Goal: Transaction & Acquisition: Book appointment/travel/reservation

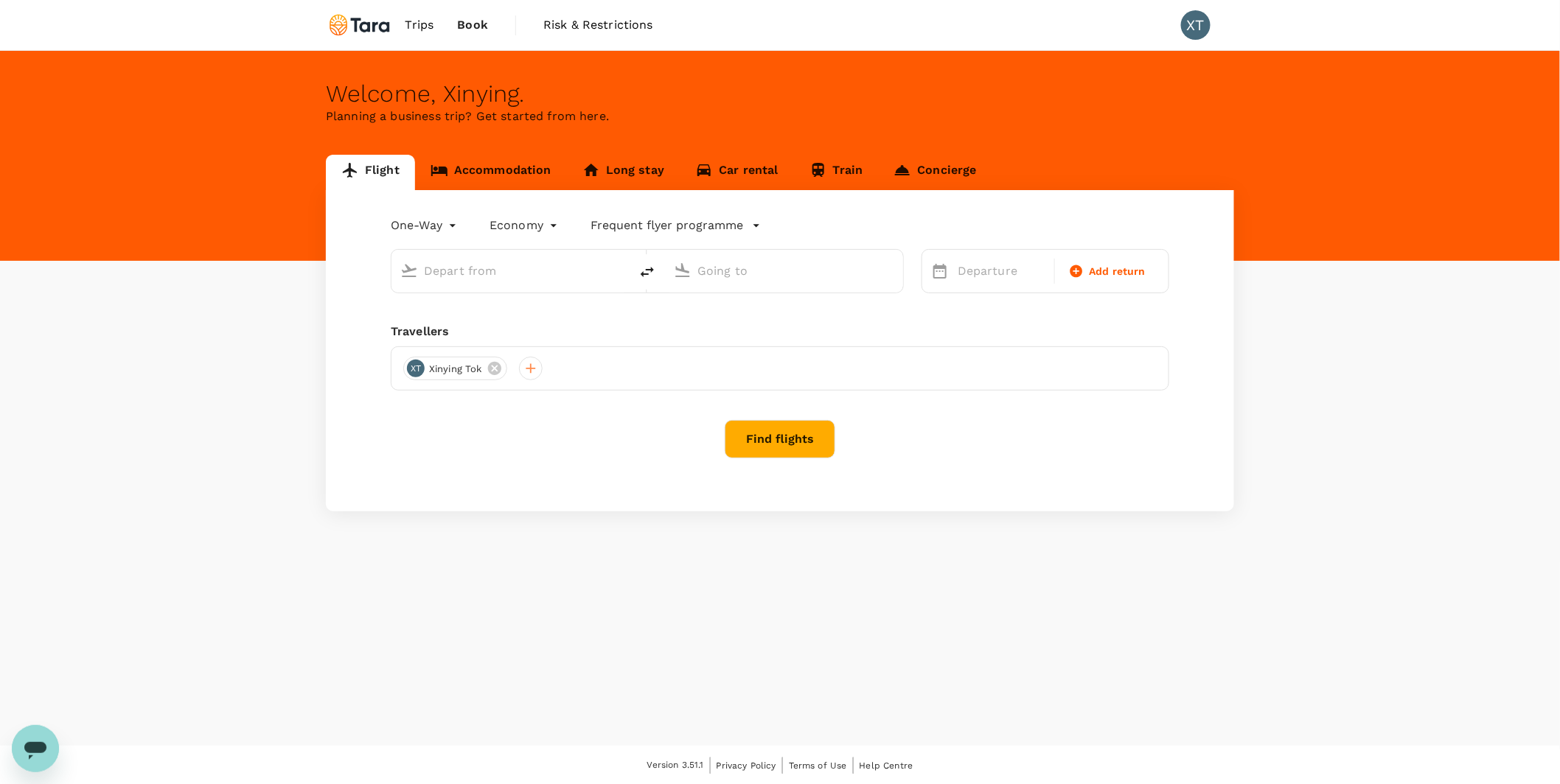
type input "roundtrip"
type input "[GEOGRAPHIC_DATA], [GEOGRAPHIC_DATA] (any)"
type input "Soekarno-Hatta Intl (CGK)"
click at [512, 171] on link "Accommodation" at bounding box center [490, 172] width 152 height 36
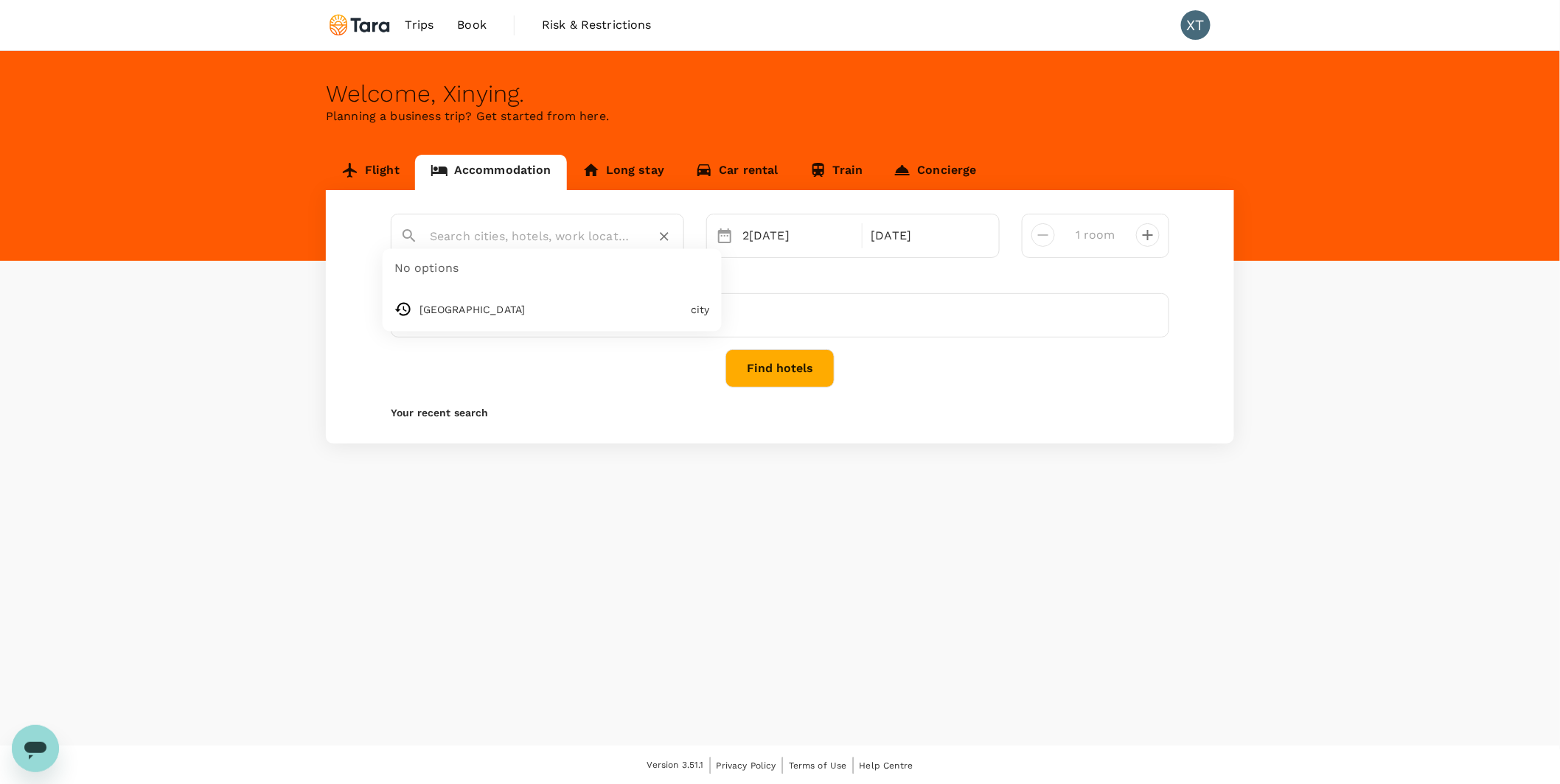
click at [491, 231] on input "text" at bounding box center [531, 236] width 203 height 23
type input "Beijing"
click at [800, 371] on button "Find hotels" at bounding box center [780, 368] width 109 height 38
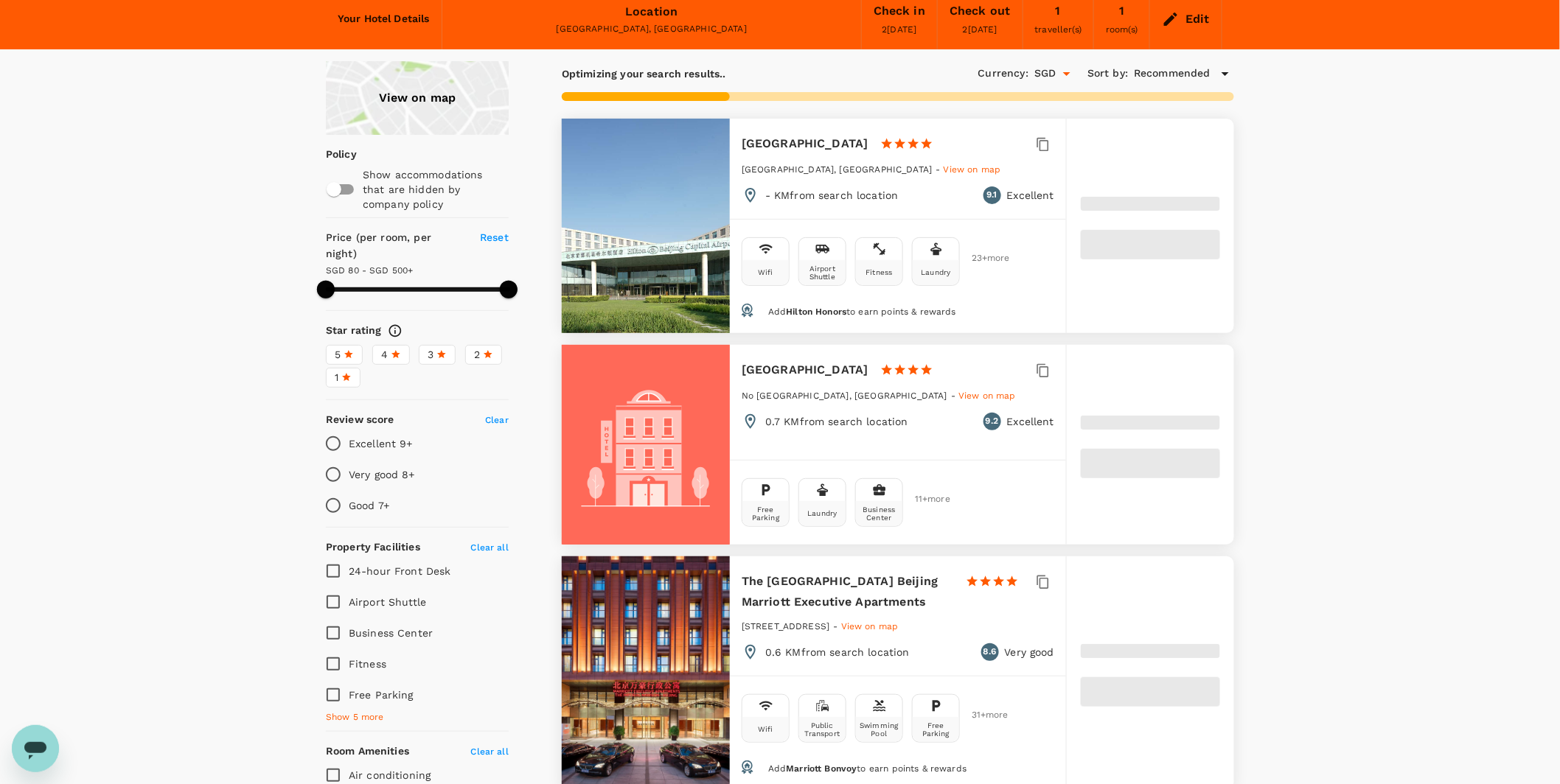
scroll to position [163, 0]
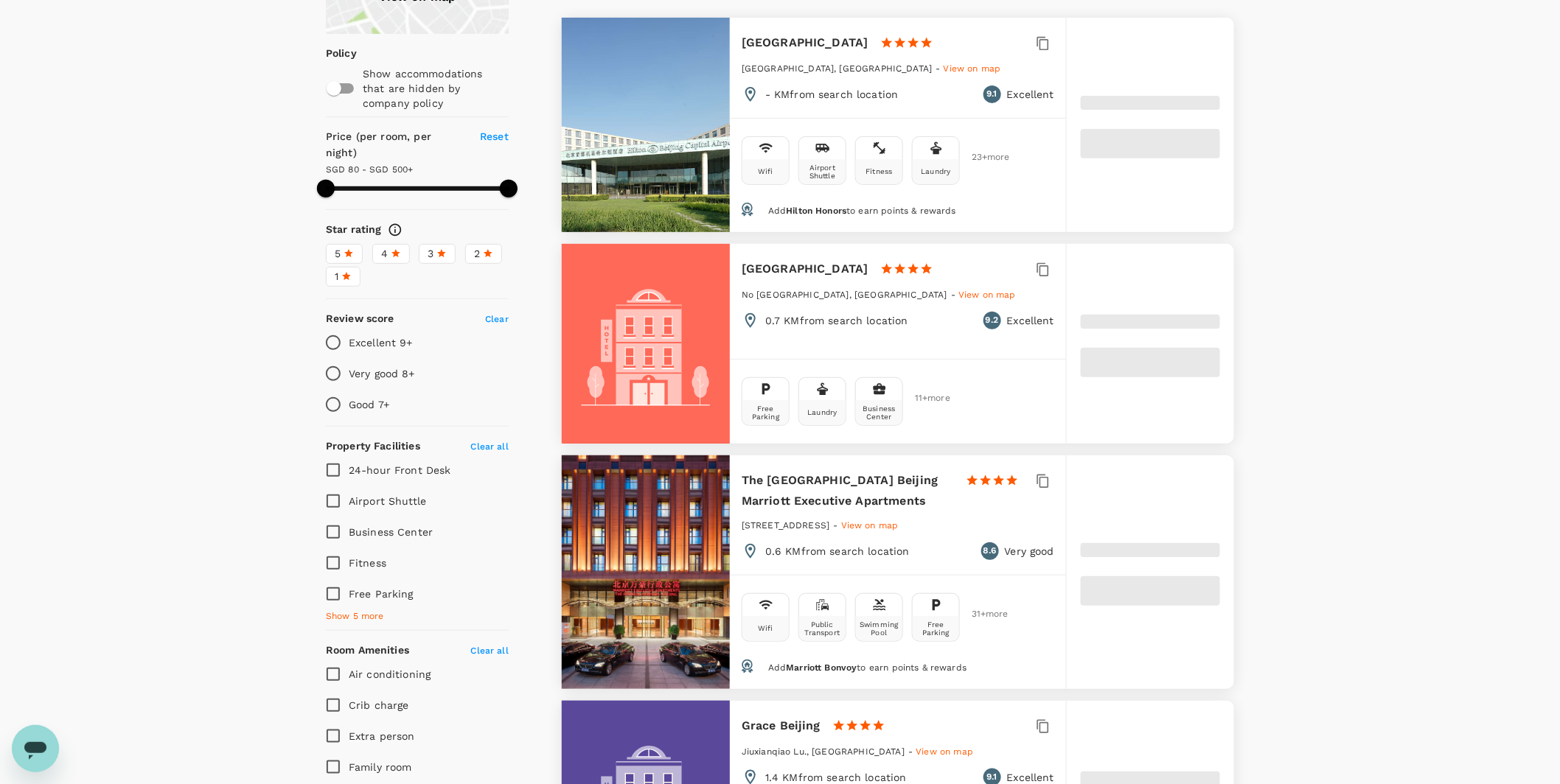
type input "499.19"
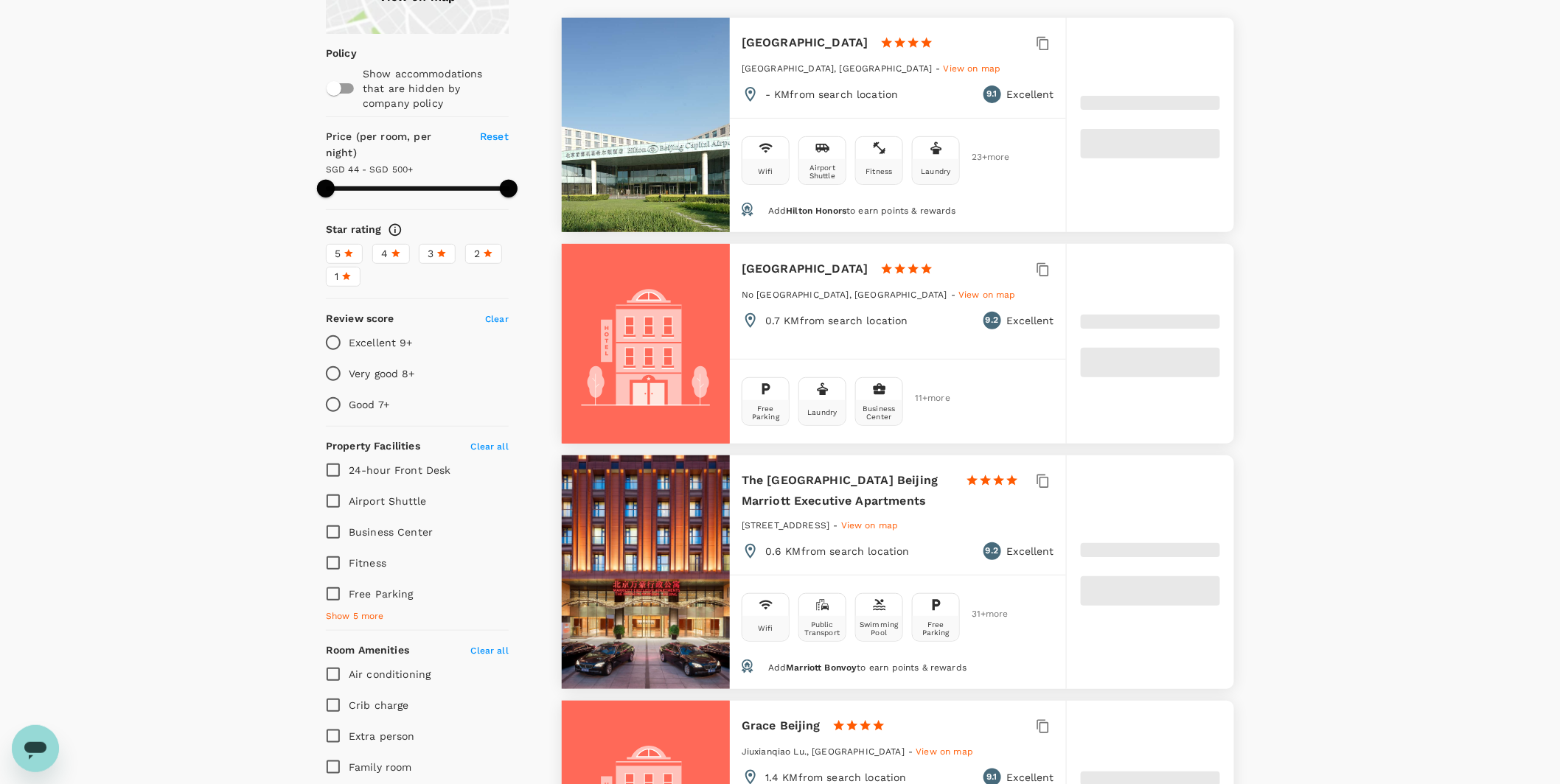
type input "44.19"
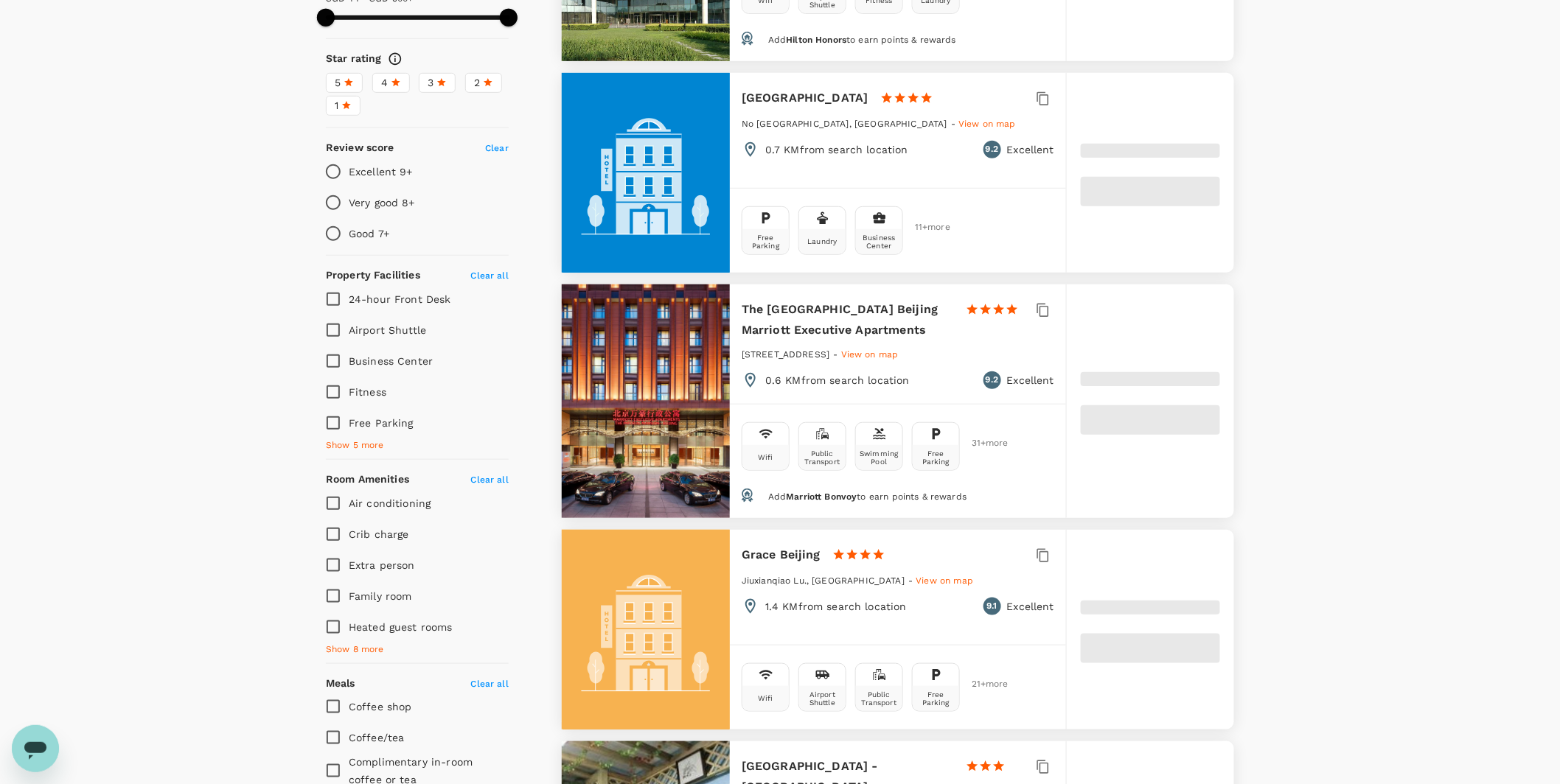
scroll to position [409, 0]
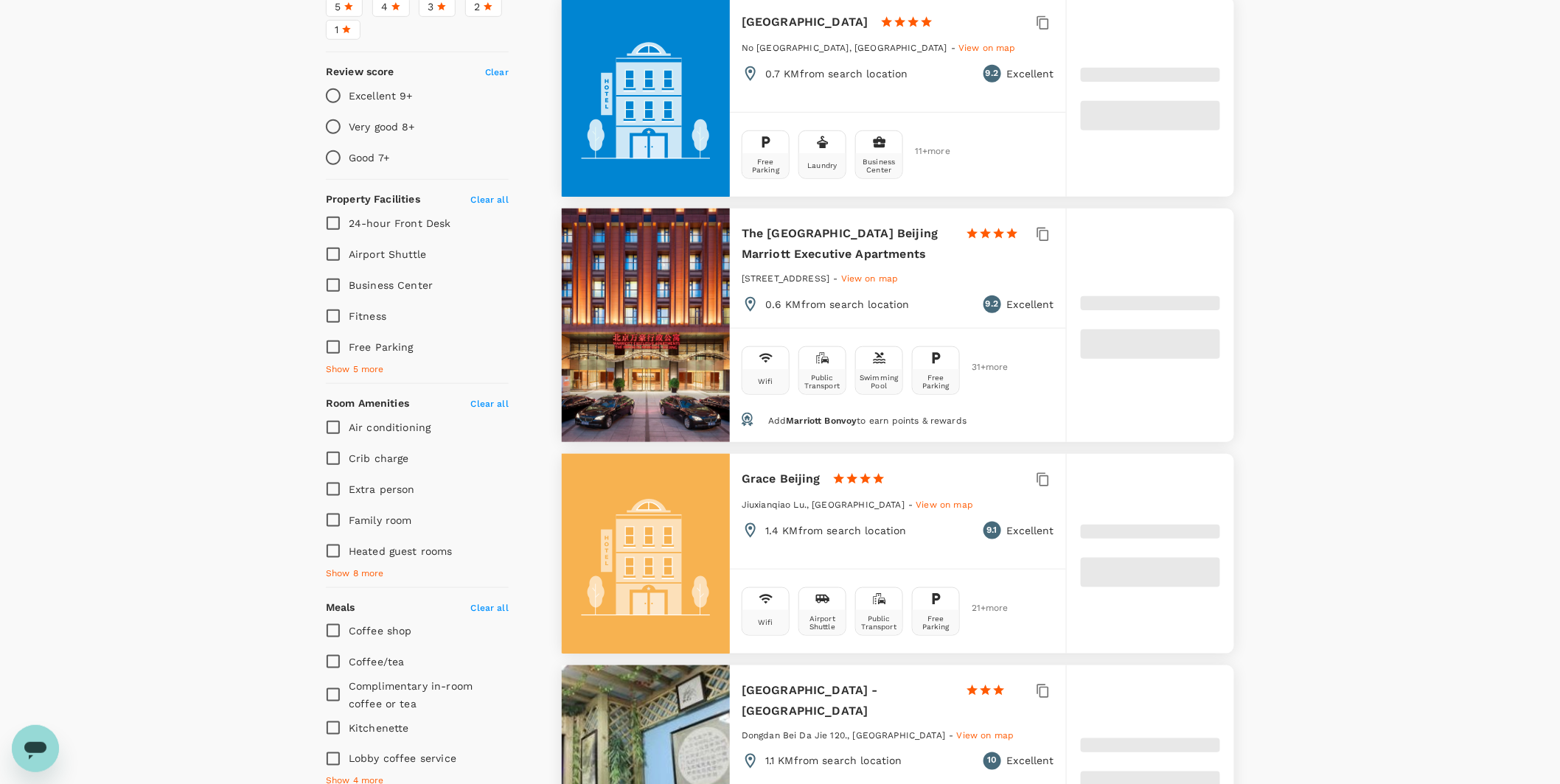
click at [374, 567] on span "Show 8 more" at bounding box center [354, 573] width 59 height 14
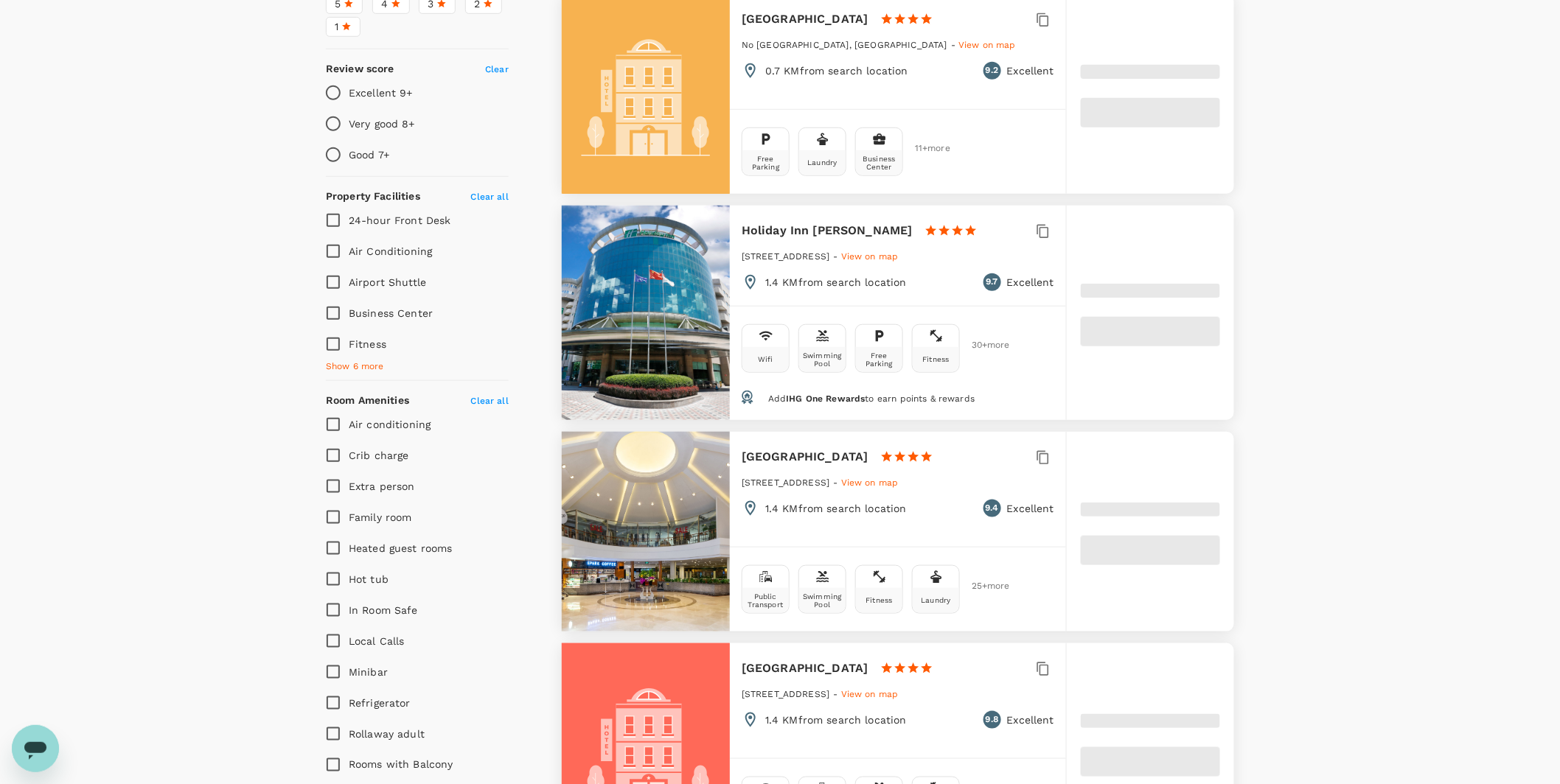
scroll to position [401, 0]
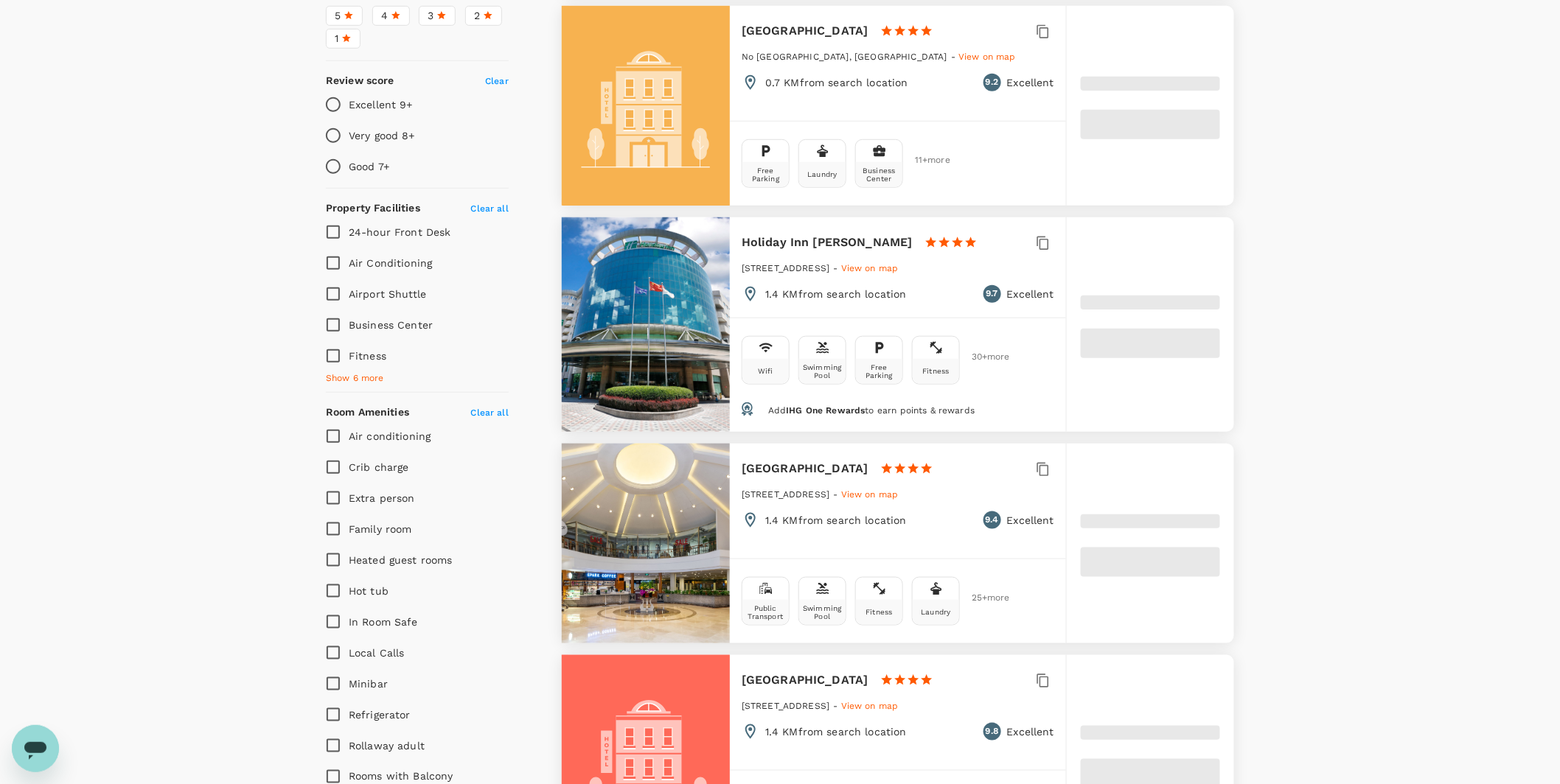
click at [376, 371] on span "Show 6 more" at bounding box center [354, 378] width 59 height 14
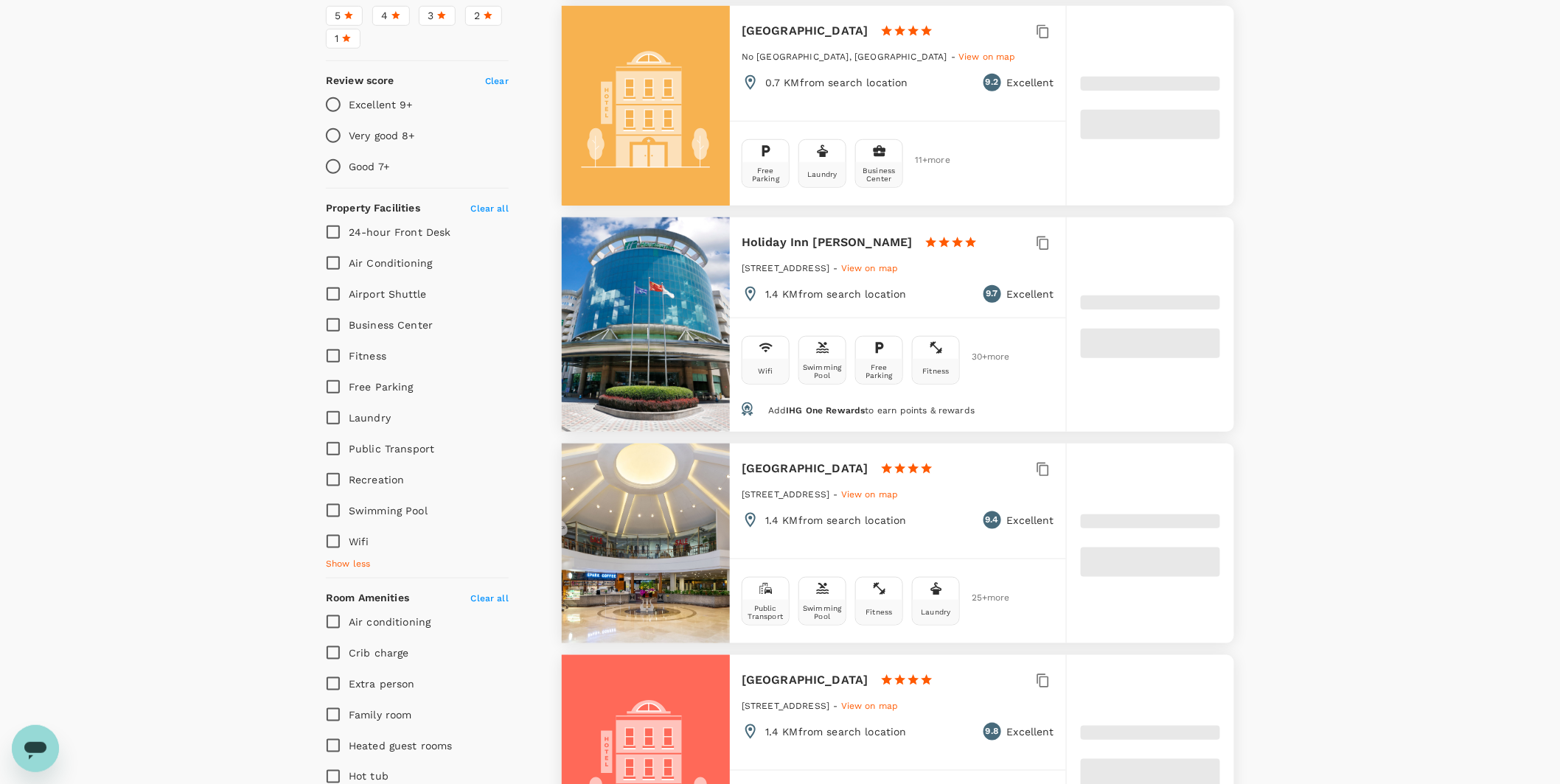
type input "499.86"
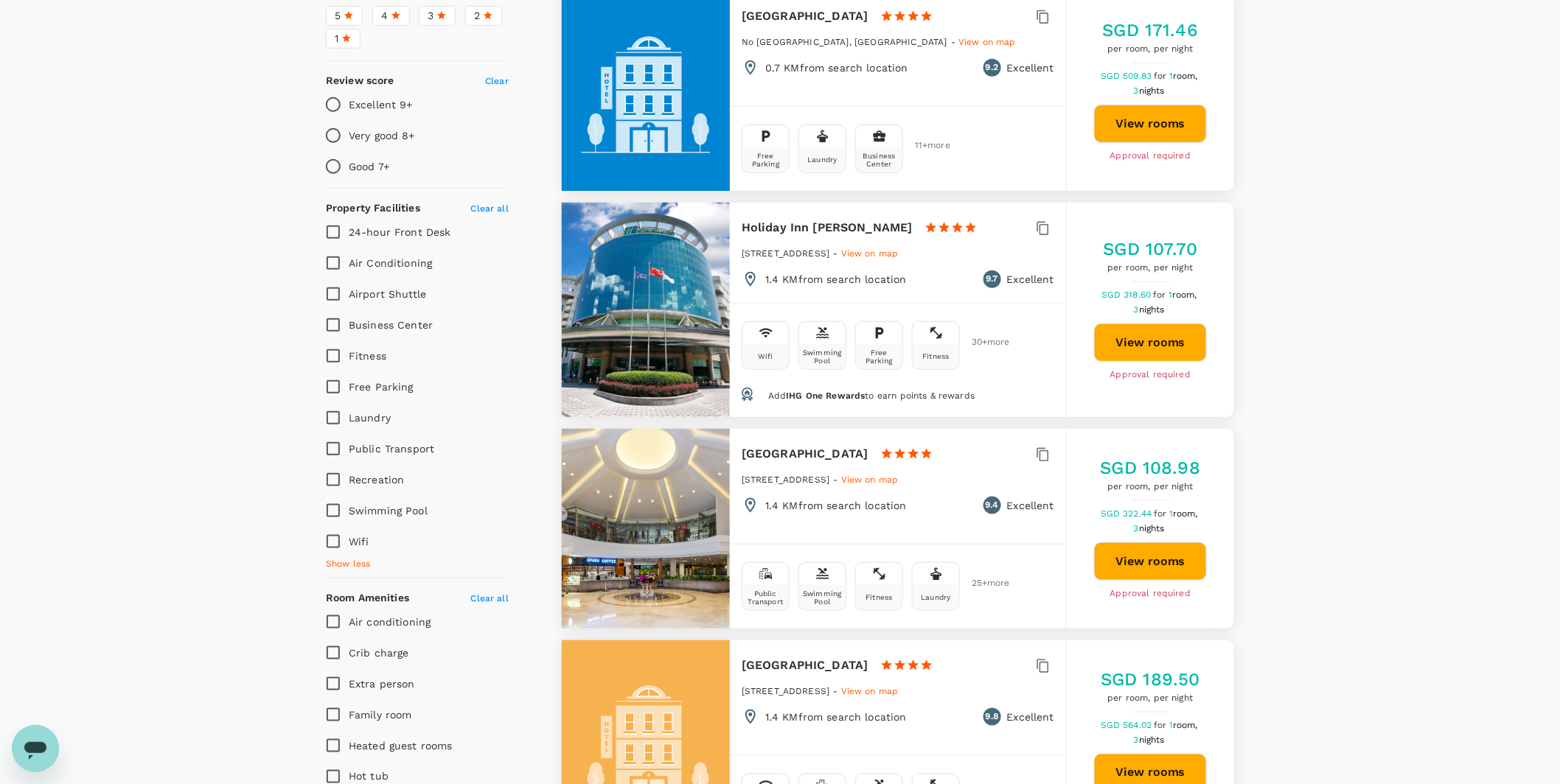
type input "27.86"
type input "499.86"
click at [331, 526] on input "Wifi" at bounding box center [333, 541] width 31 height 31
checkbox input "true"
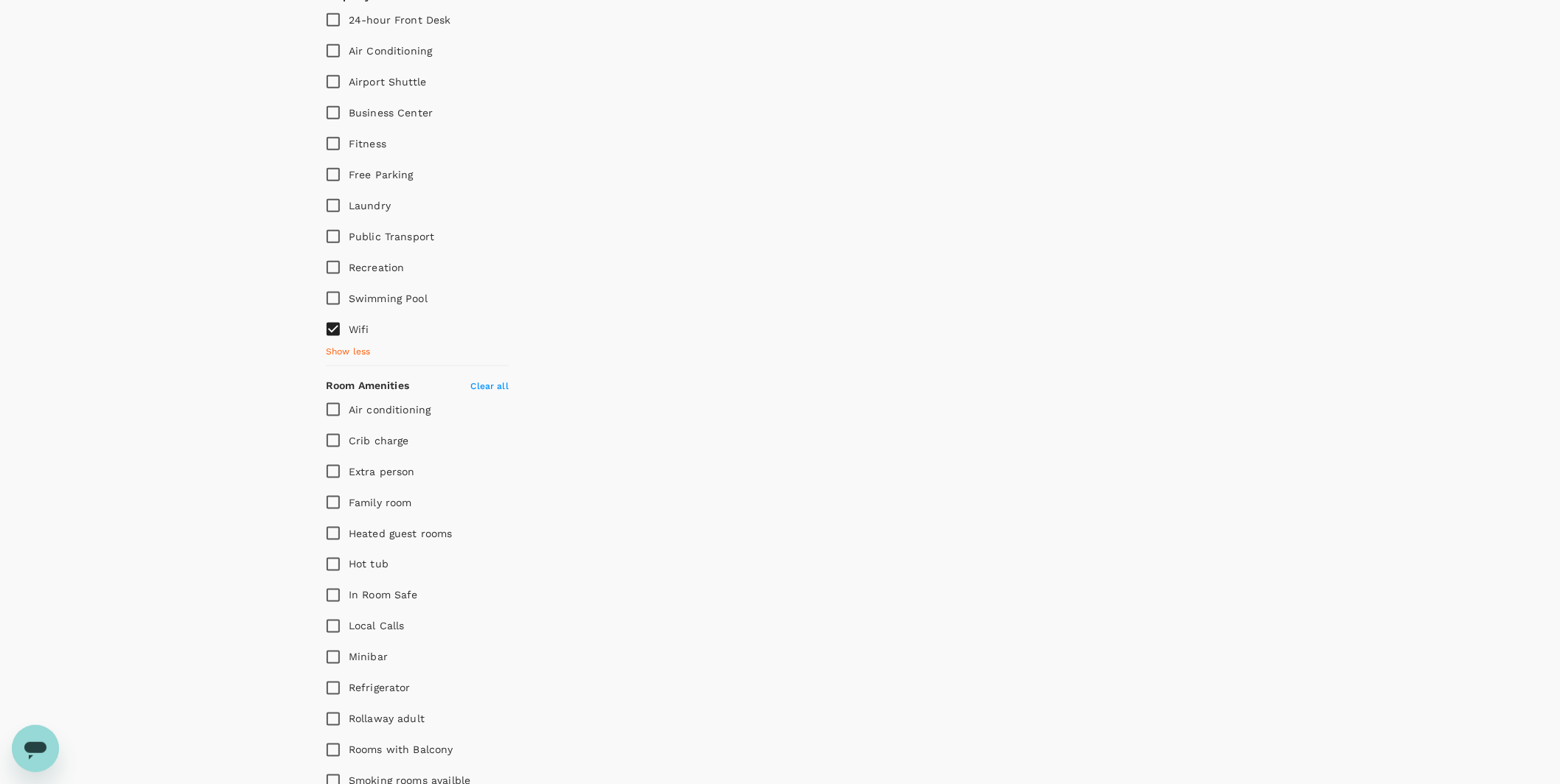
scroll to position [687, 0]
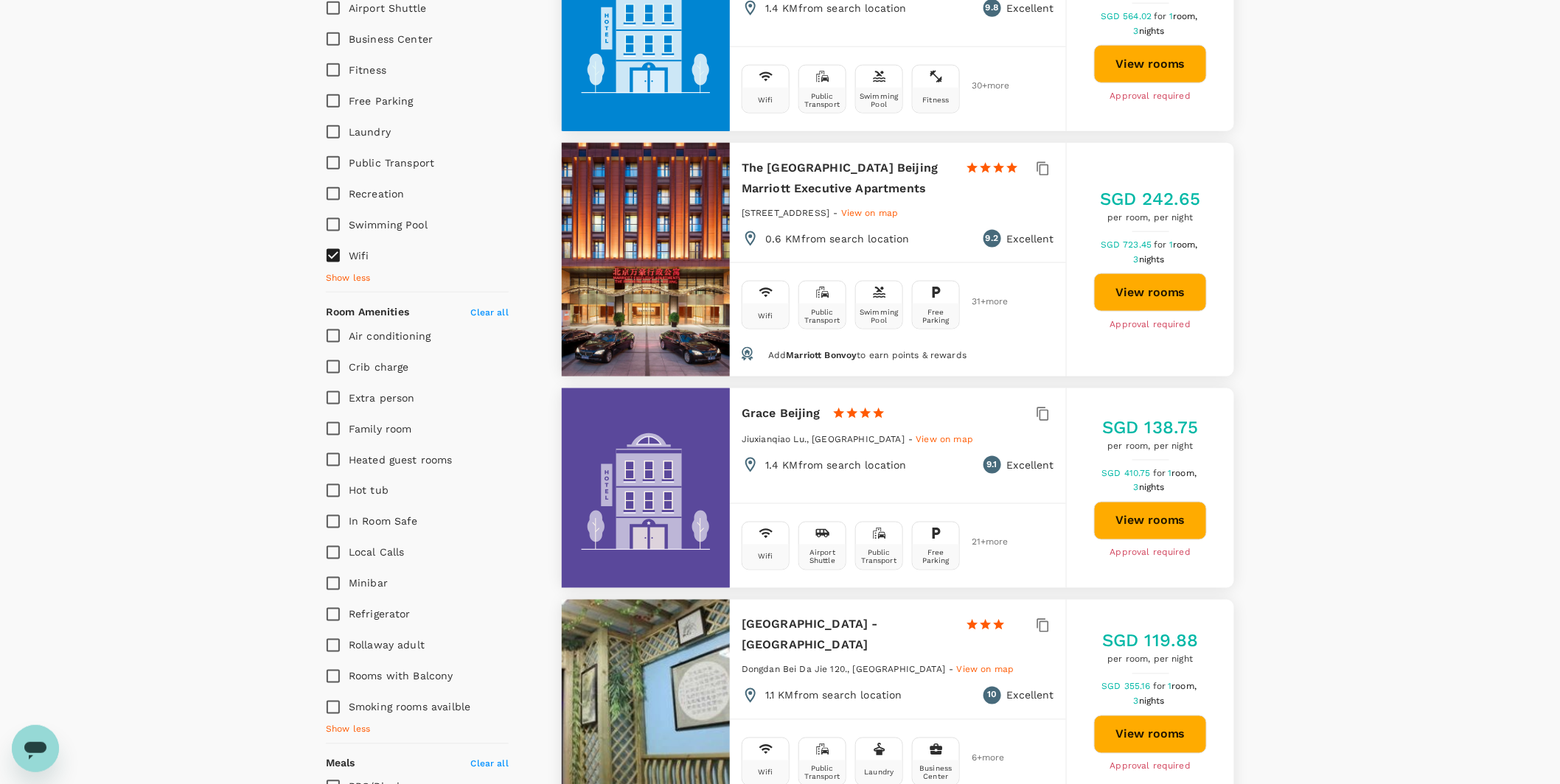
type input "499.86"
type input "SGD"
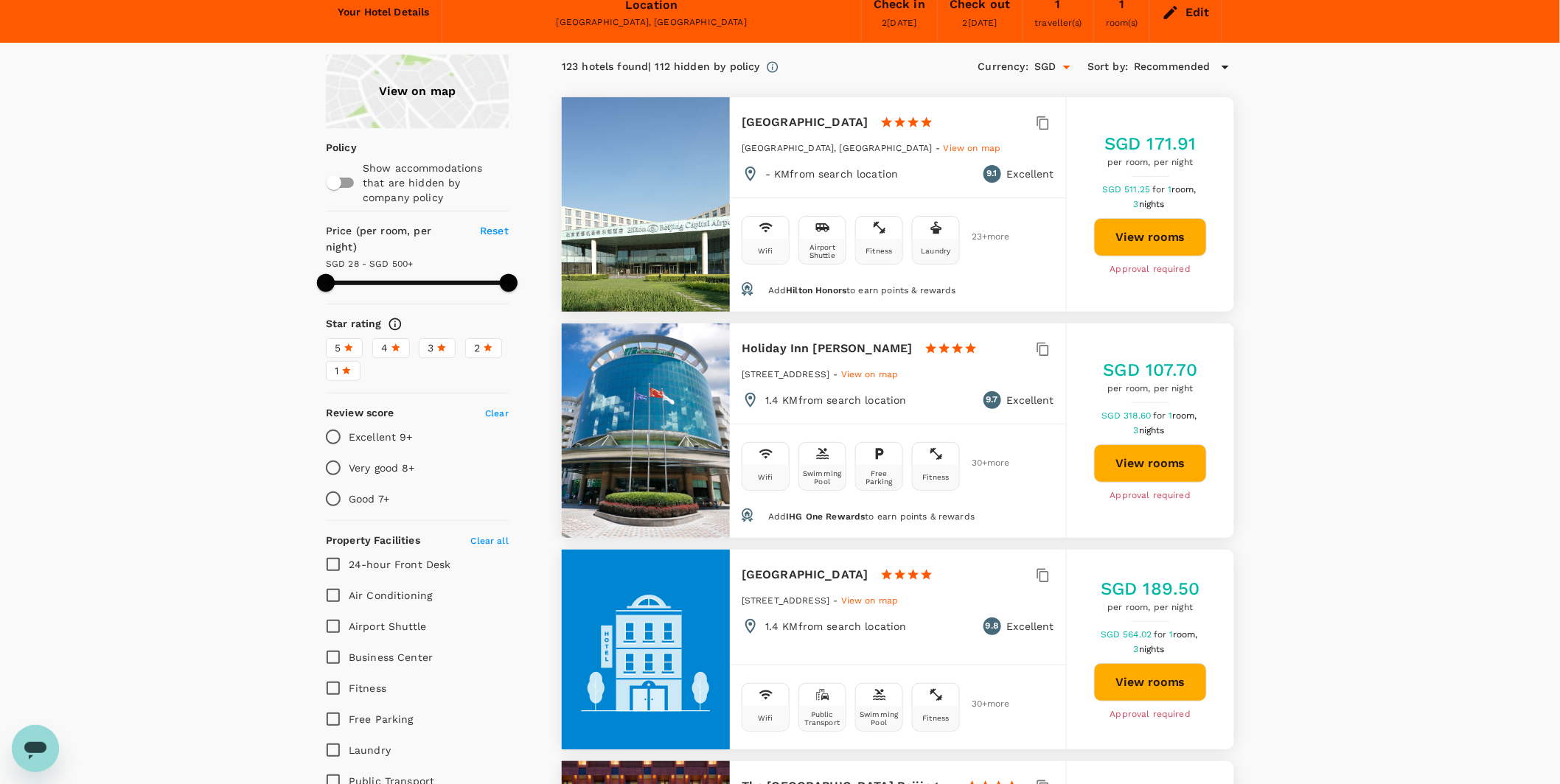
scroll to position [0, 0]
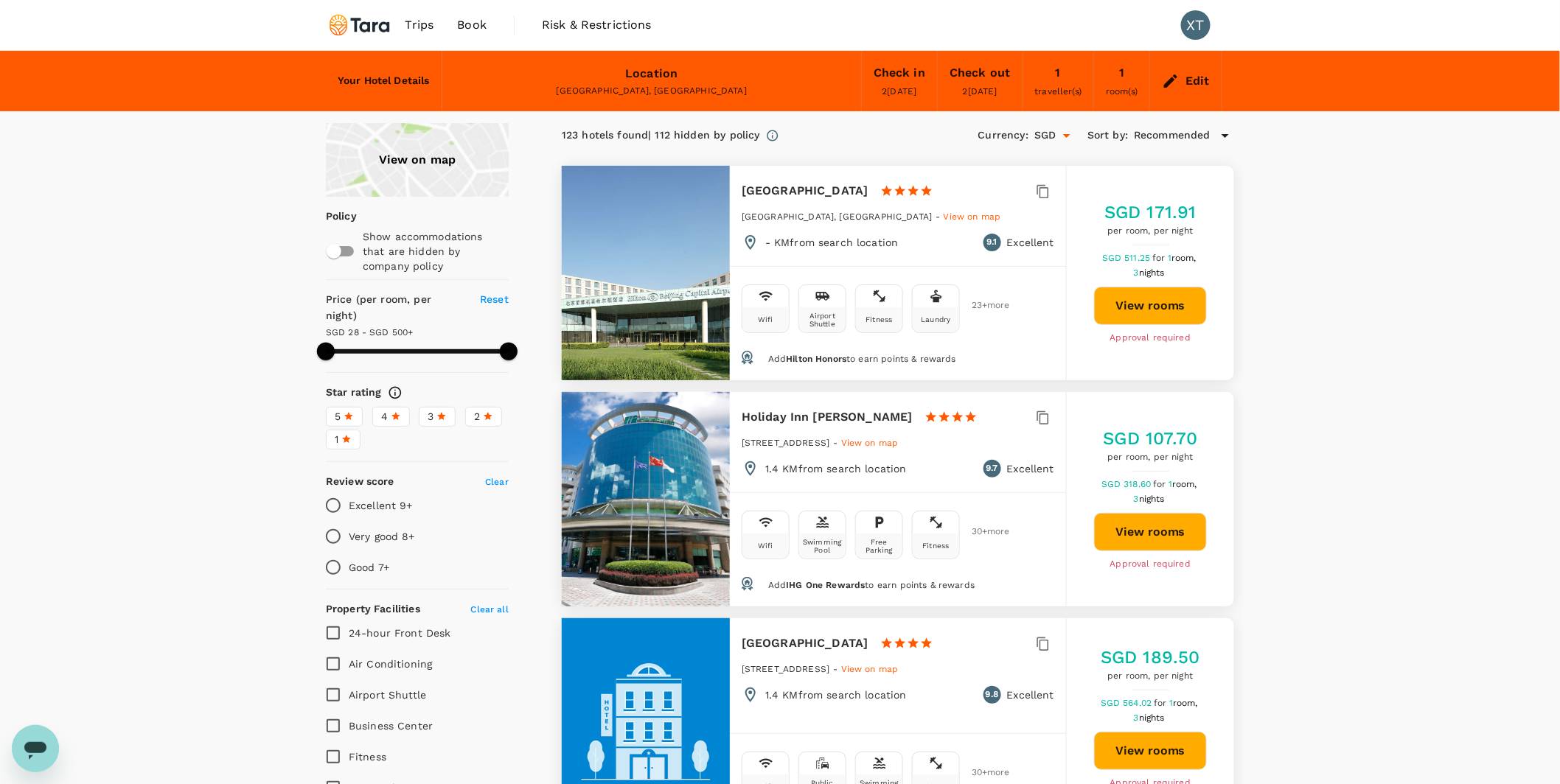
click at [422, 158] on div "View on map" at bounding box center [416, 160] width 183 height 74
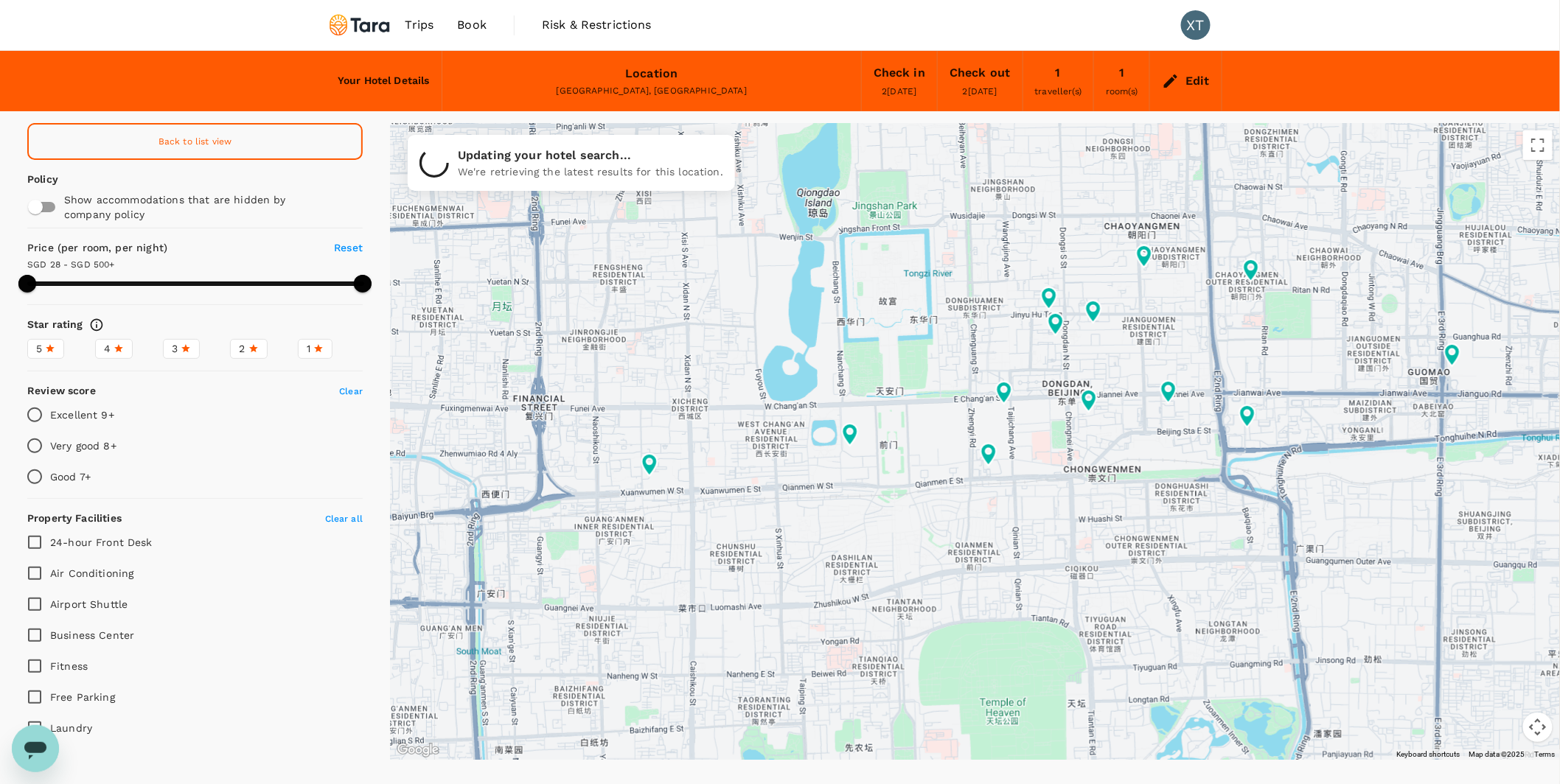
click at [171, 139] on span "Back to list view" at bounding box center [195, 142] width 74 height 10
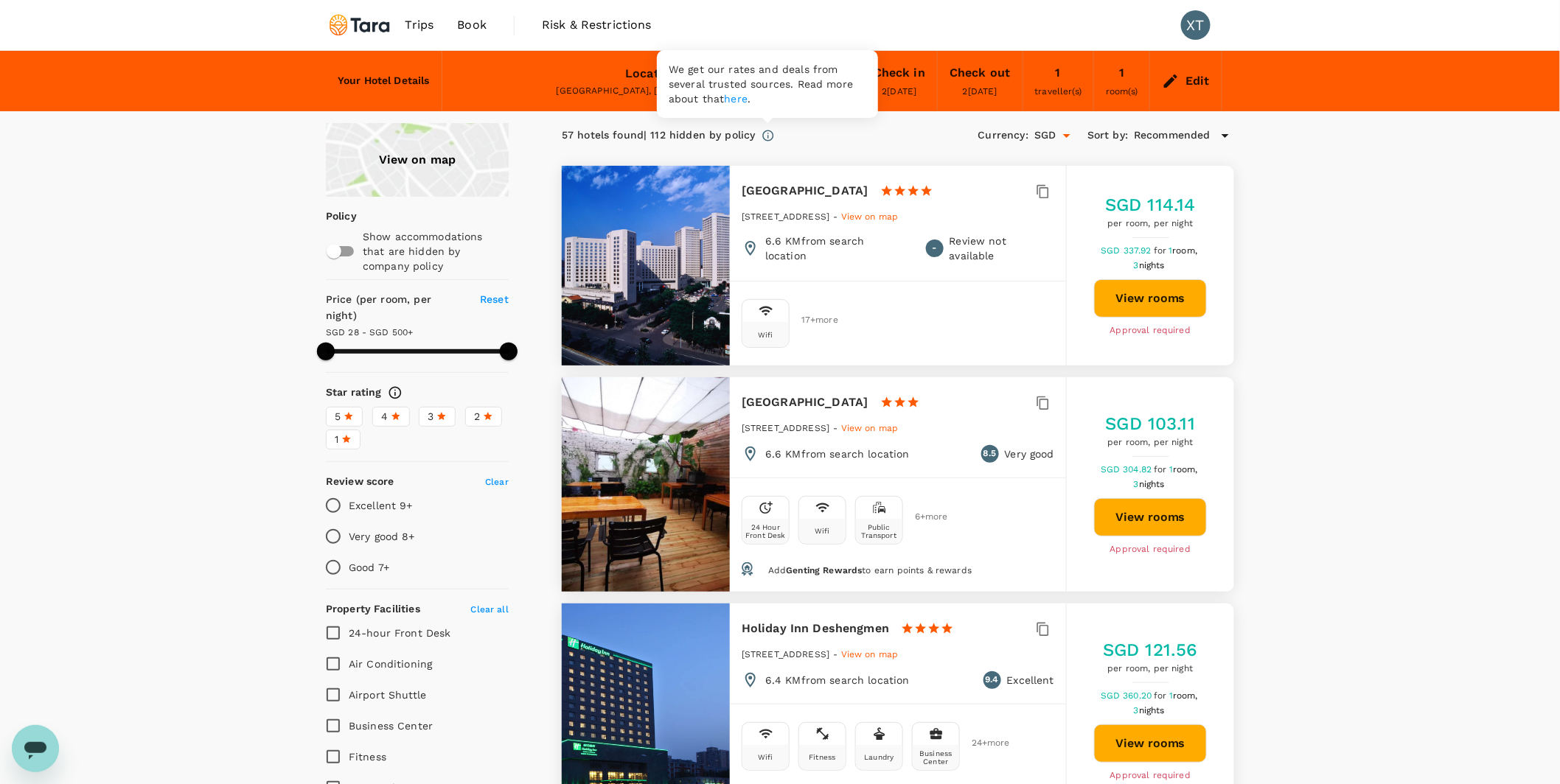
click at [766, 133] on icon at bounding box center [768, 136] width 14 height 14
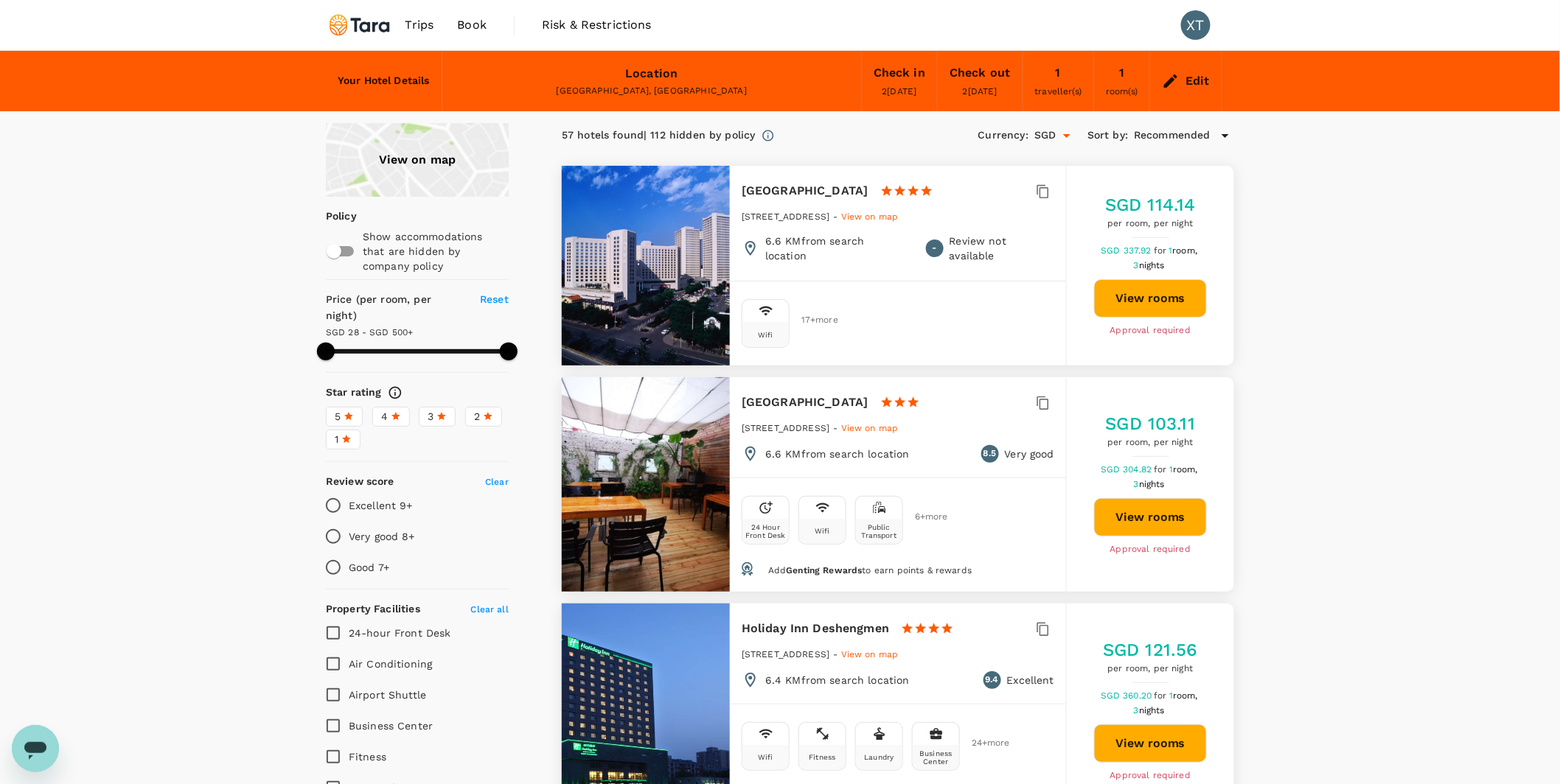
click at [438, 161] on div "View on map" at bounding box center [416, 160] width 183 height 74
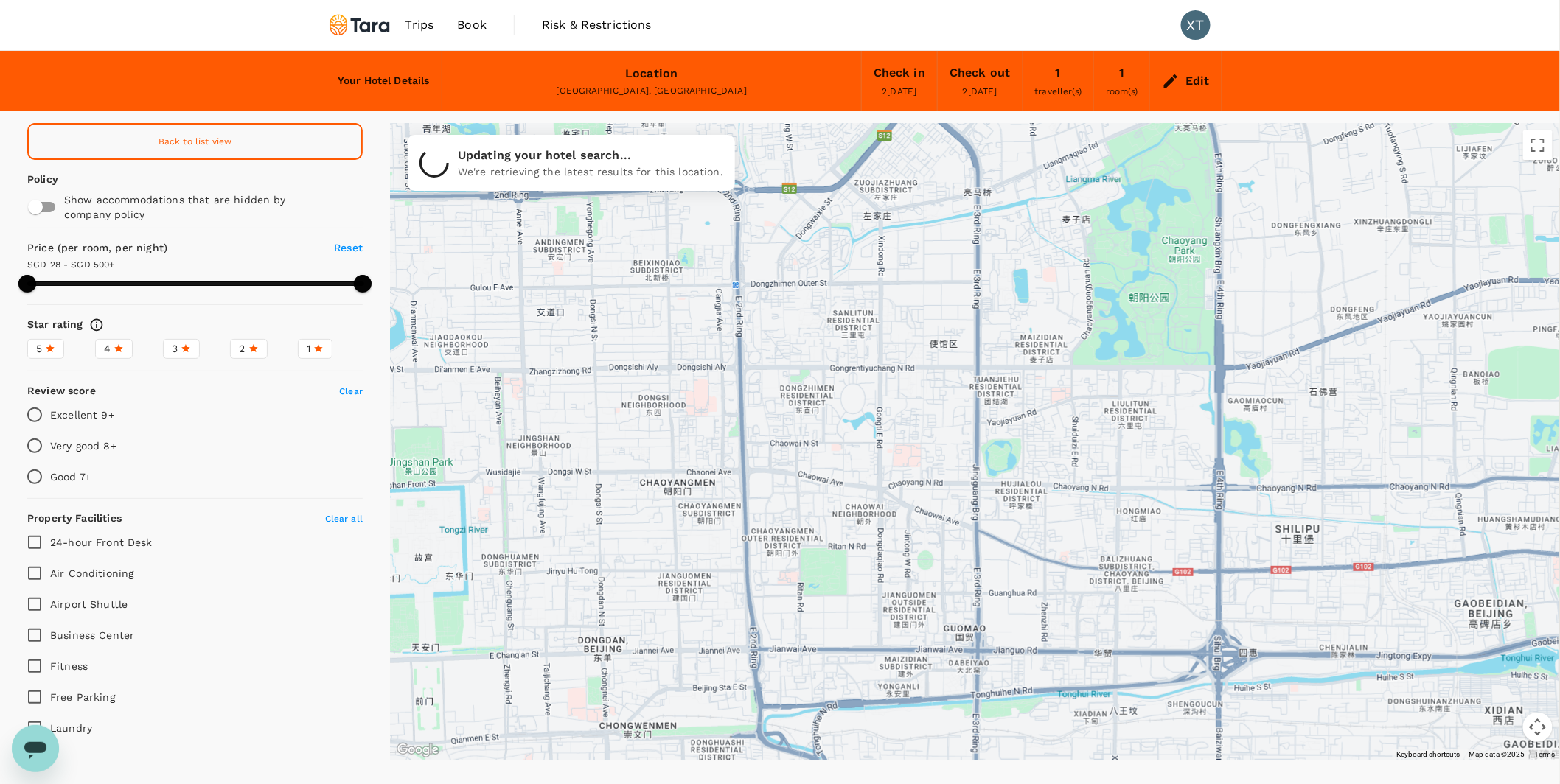
drag, startPoint x: 835, startPoint y: 632, endPoint x: 853, endPoint y: 443, distance: 189.9
click at [846, 415] on div at bounding box center [975, 442] width 1170 height 637
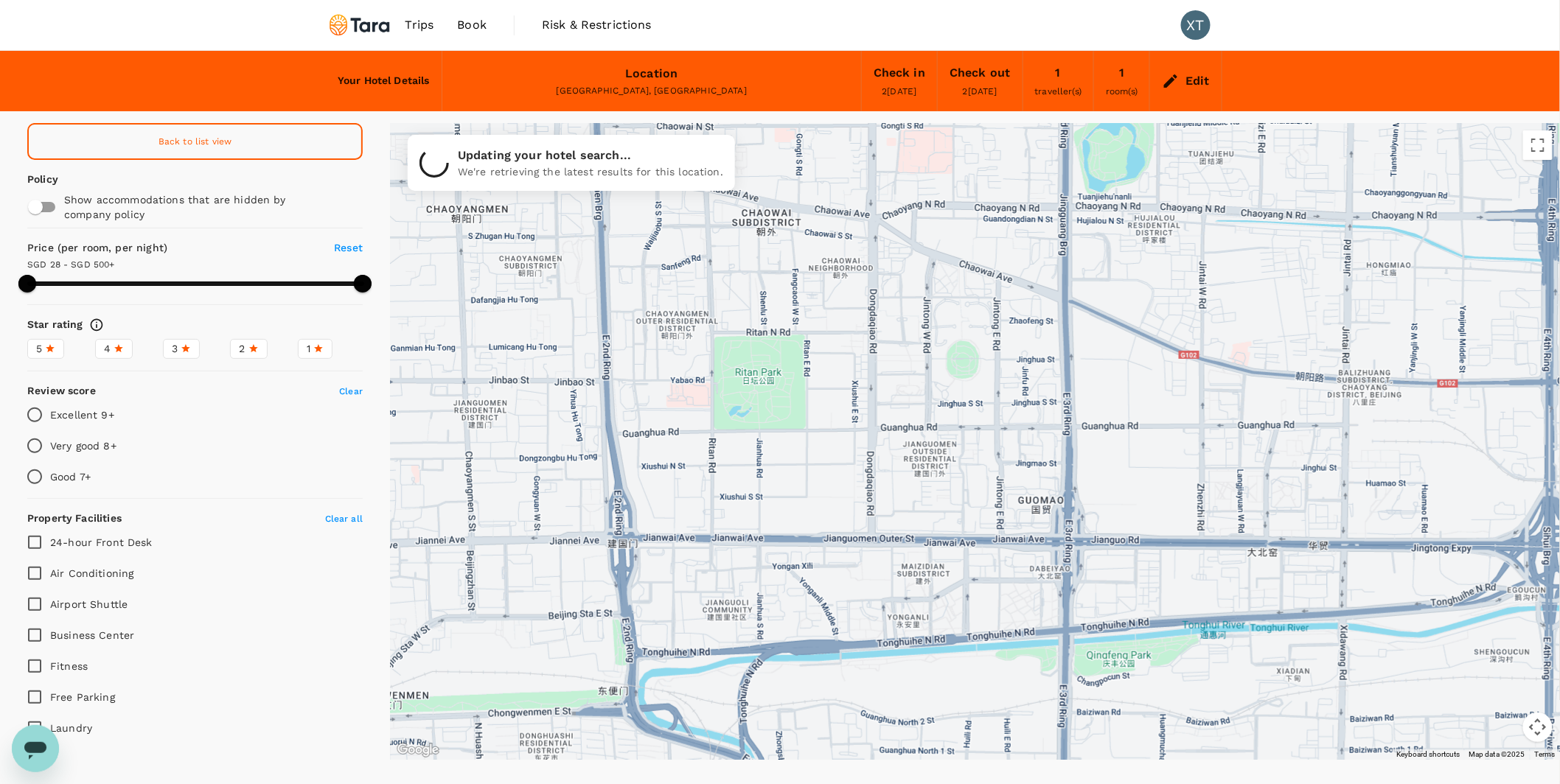
drag, startPoint x: 821, startPoint y: 671, endPoint x: 863, endPoint y: 487, distance: 188.7
click at [863, 487] on div at bounding box center [975, 442] width 1170 height 637
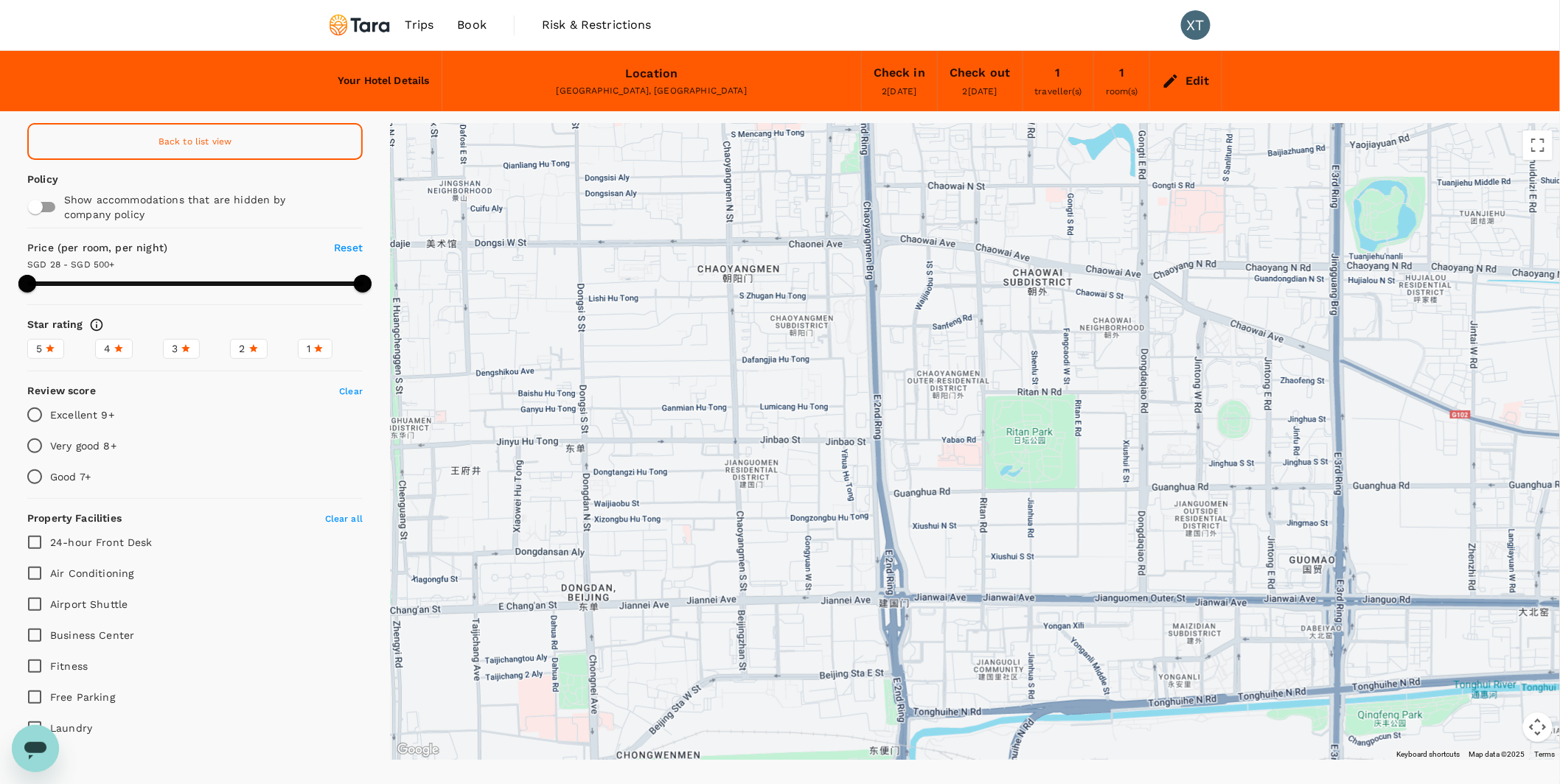
drag, startPoint x: 577, startPoint y: 242, endPoint x: 860, endPoint y: 308, distance: 290.6
click at [860, 308] on div at bounding box center [975, 442] width 1170 height 637
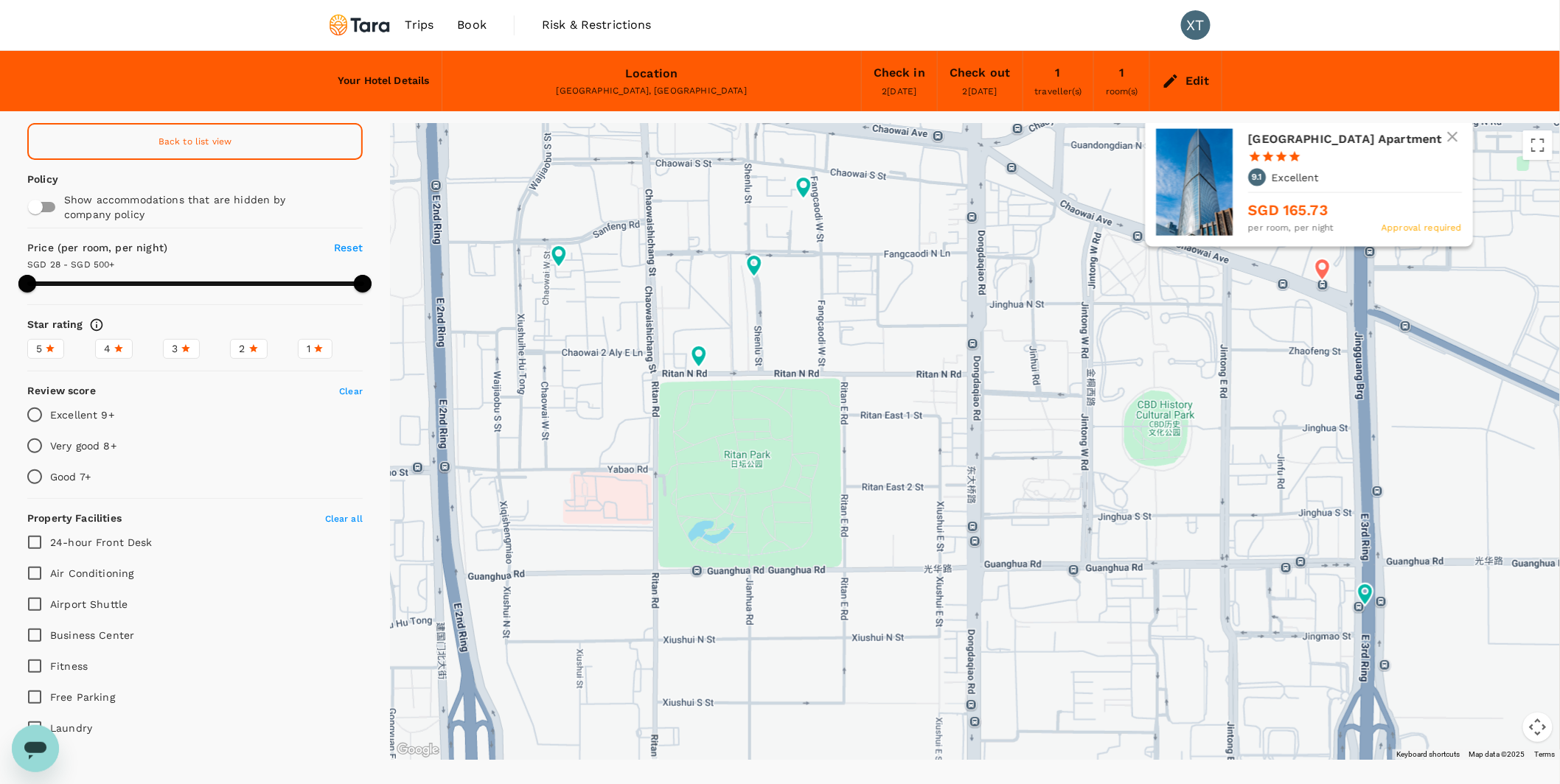
click at [1322, 274] on icon at bounding box center [1322, 270] width 15 height 22
click at [1316, 159] on div "Jingguang Center Apartment 1 Star 2 Stars 3 Stars 4 Stars 5 Stars 9.1 Excellent…" at bounding box center [1355, 183] width 214 height 107
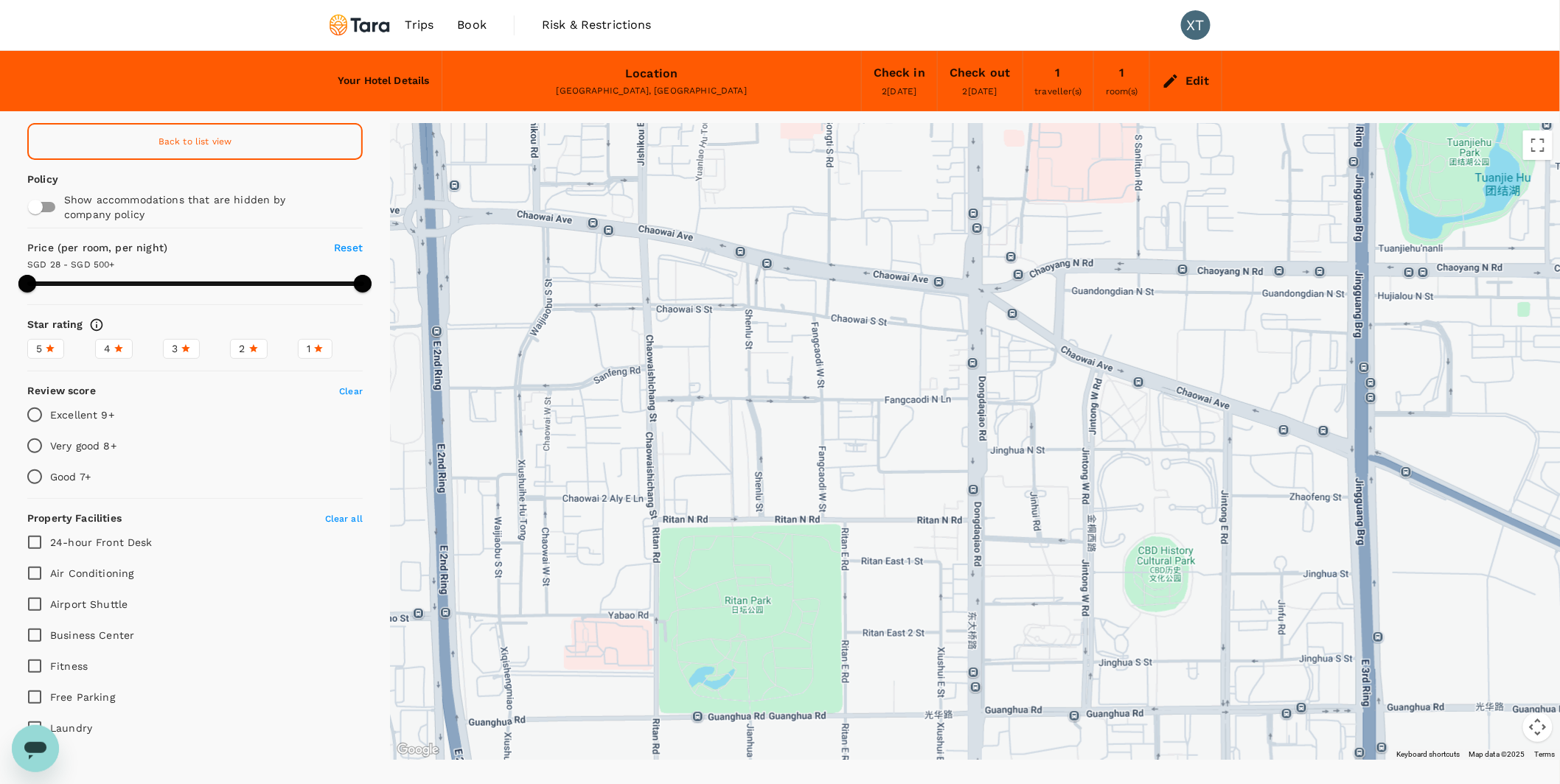
drag, startPoint x: 870, startPoint y: 205, endPoint x: 873, endPoint y: 373, distance: 168.0
click at [873, 373] on div at bounding box center [975, 442] width 1170 height 637
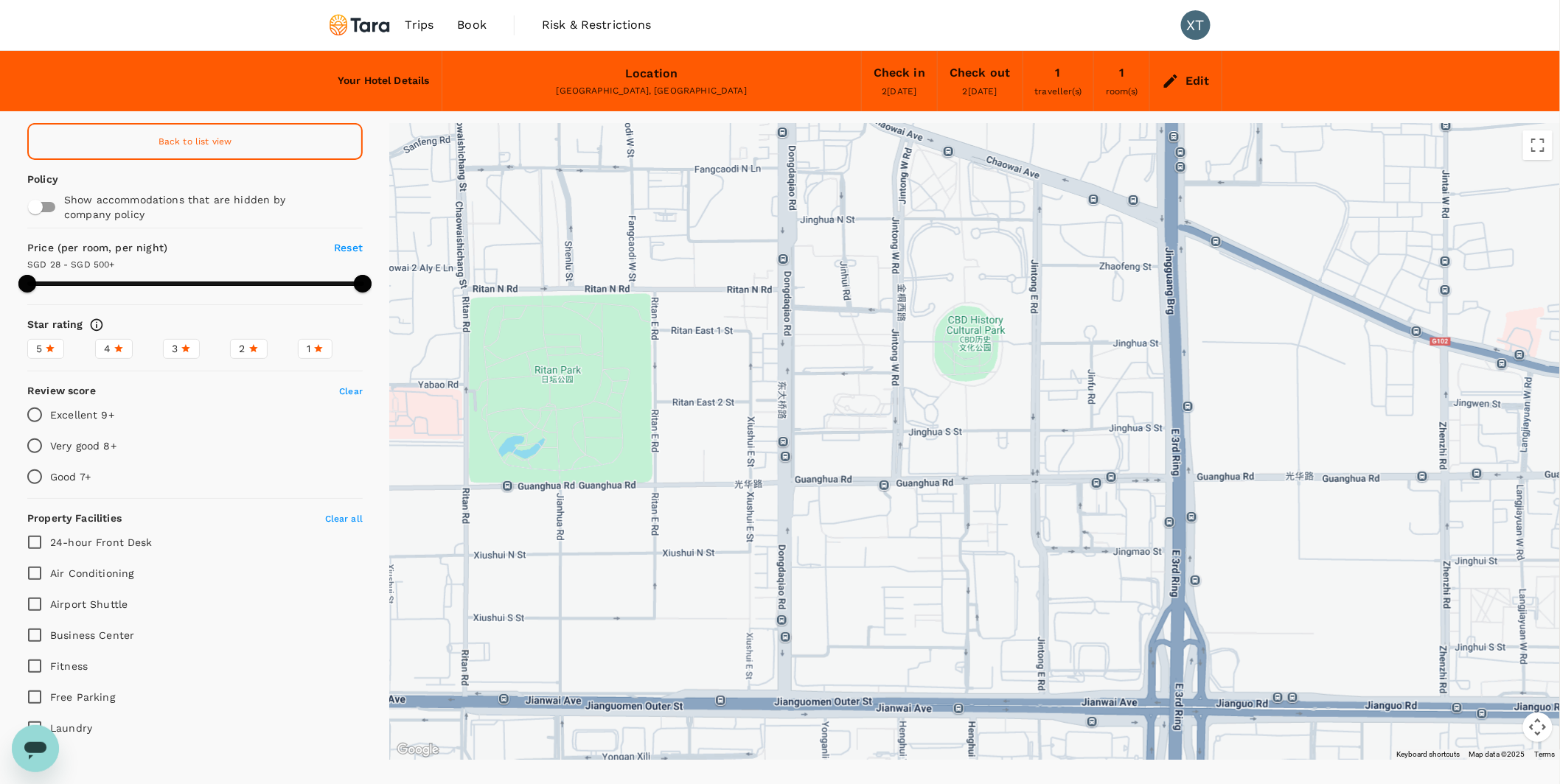
drag, startPoint x: 1198, startPoint y: 514, endPoint x: 1002, endPoint y: 263, distance: 318.5
click at [1002, 263] on div at bounding box center [1490, 591] width 1416 height 796
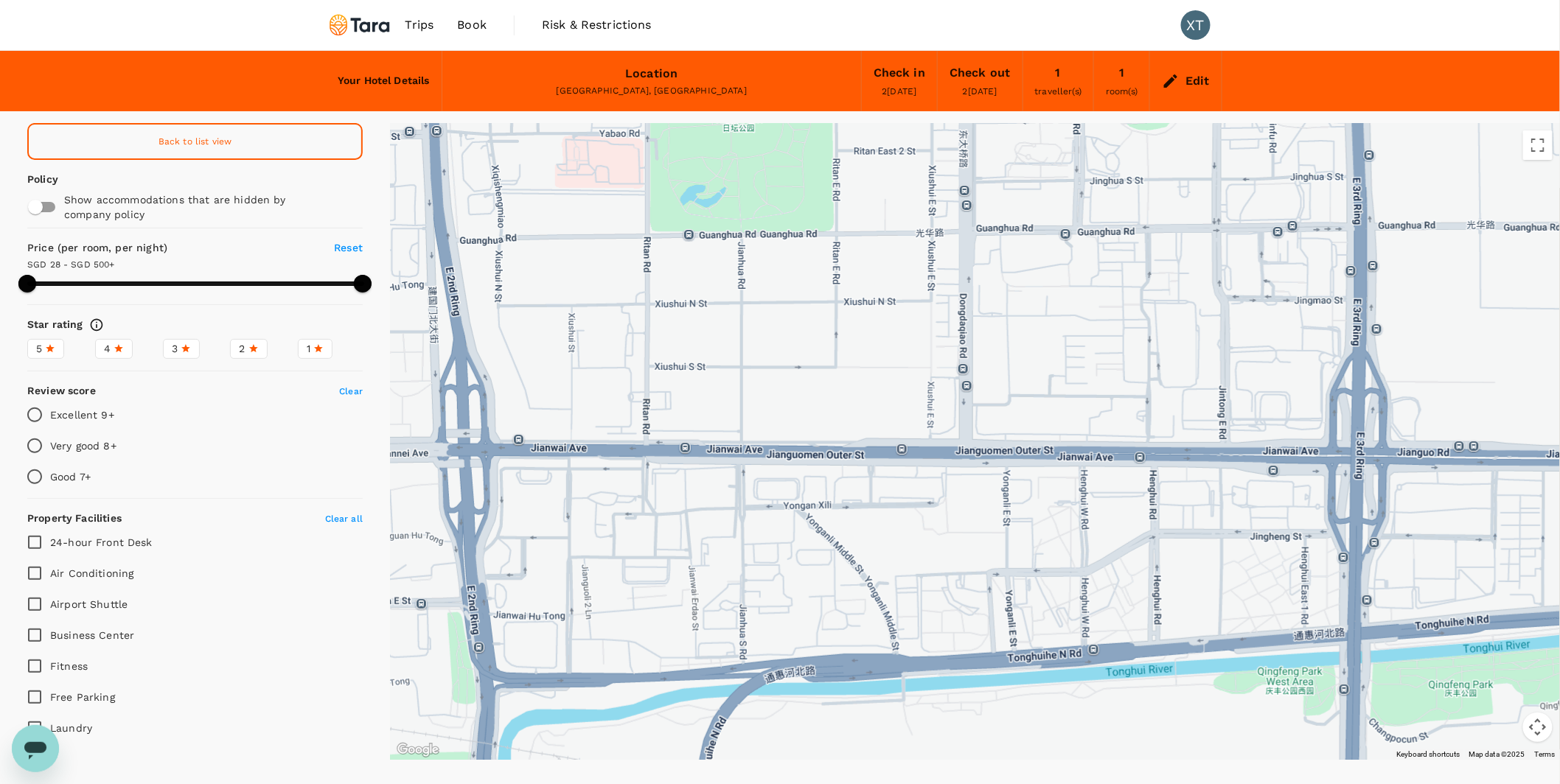
drag, startPoint x: 900, startPoint y: 654, endPoint x: 1081, endPoint y: 403, distance: 309.5
click at [1081, 403] on div at bounding box center [975, 442] width 1170 height 637
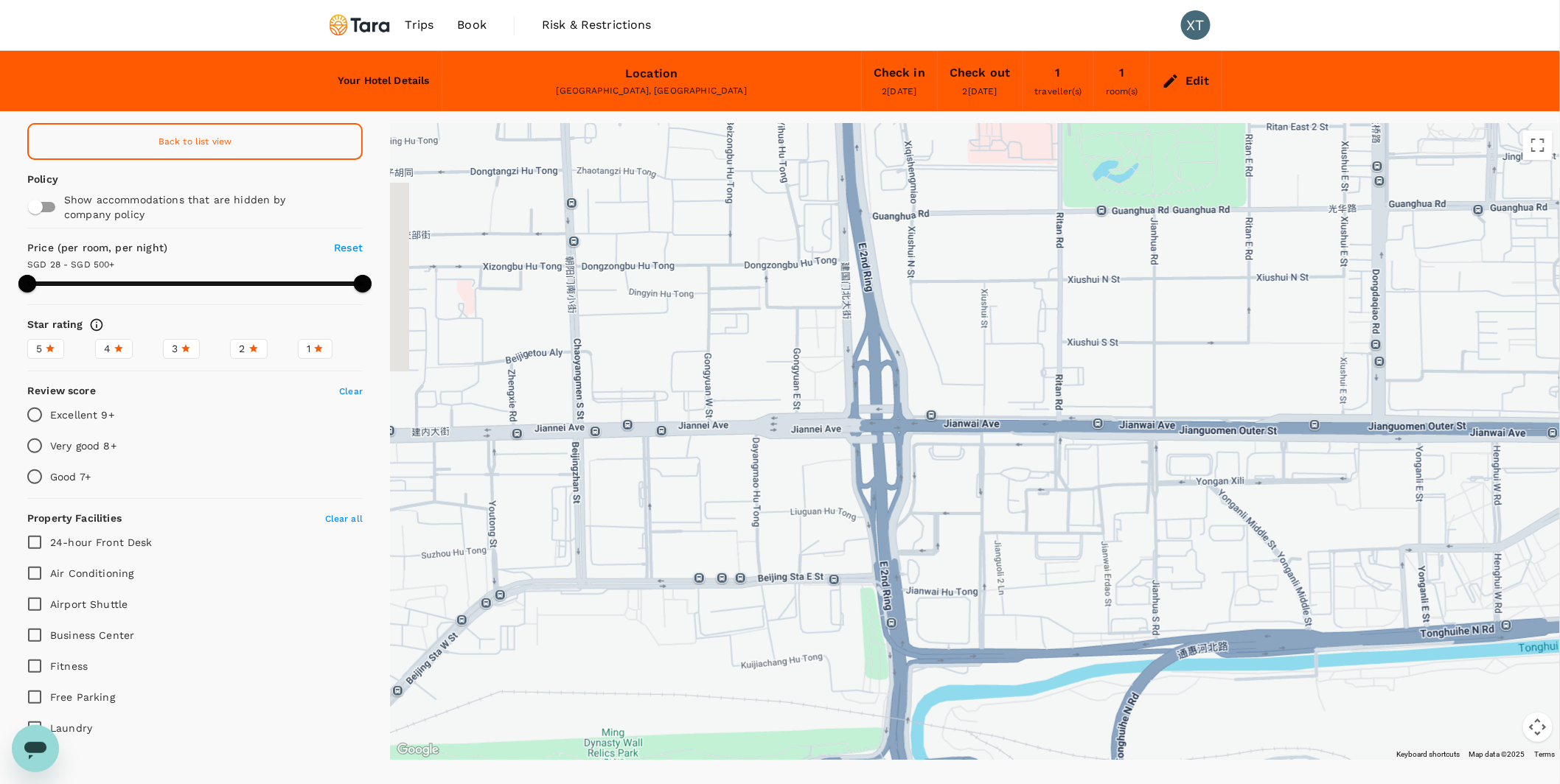
drag, startPoint x: 660, startPoint y: 524, endPoint x: 1074, endPoint y: 499, distance: 414.8
click at [1074, 499] on div at bounding box center [975, 442] width 1170 height 637
type input "499.86"
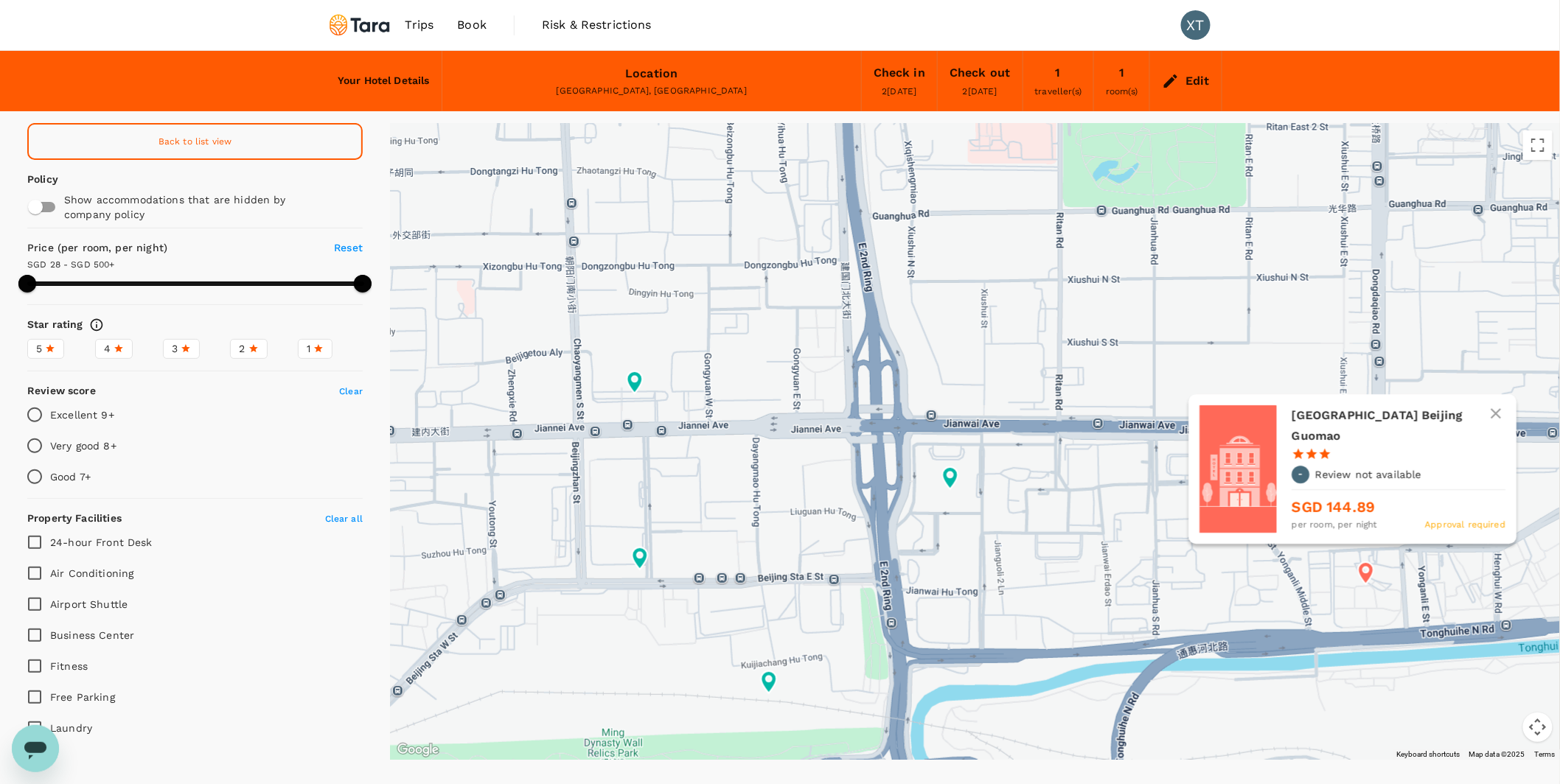
click at [1367, 574] on icon at bounding box center [1365, 573] width 15 height 22
click at [1379, 464] on div "Hilton Garden Inn Beijing Guomao 1 Star 2 Stars 3 Stars 4 Stars 5 Stars - Revie…" at bounding box center [1399, 470] width 214 height 127
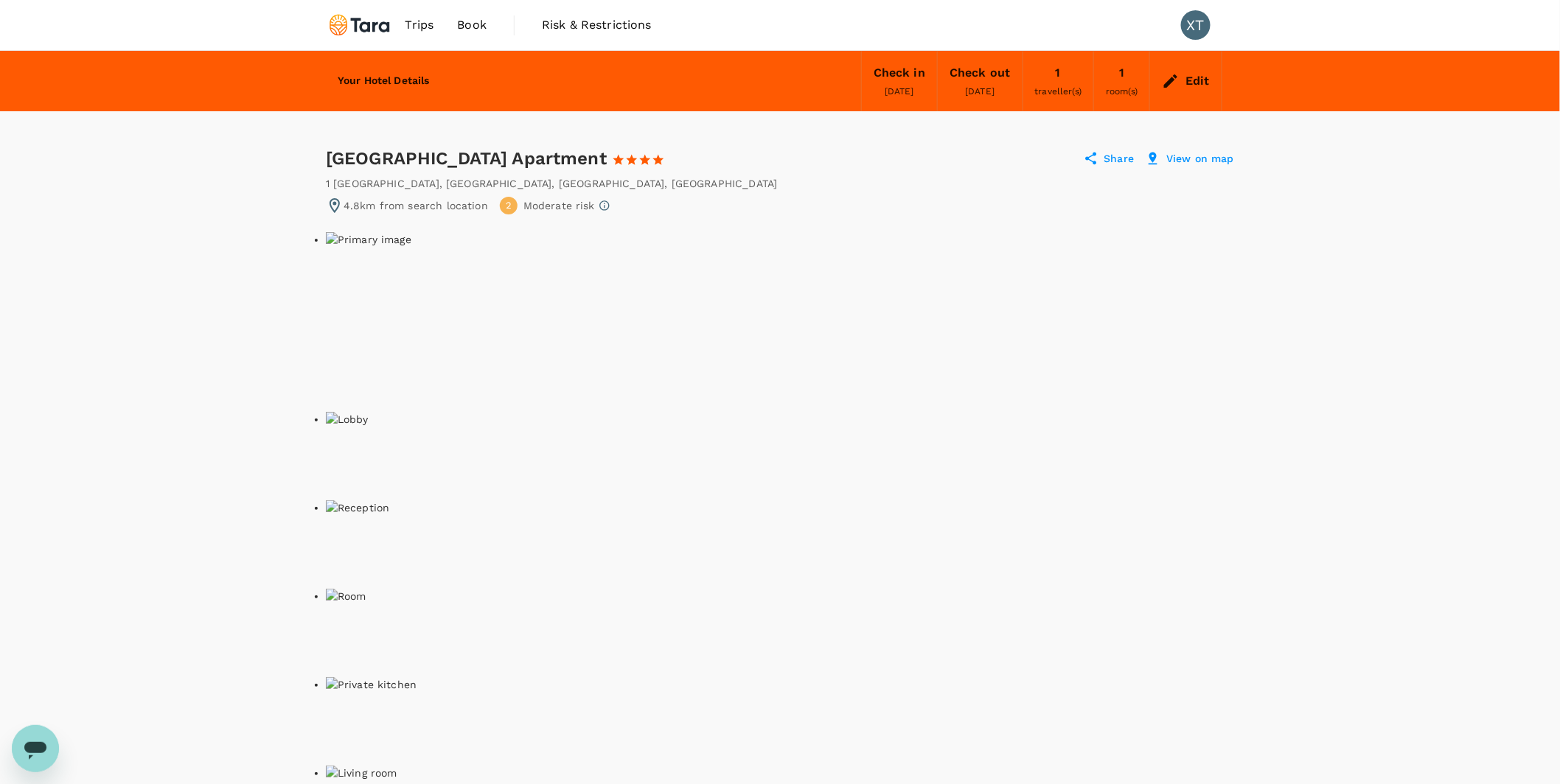
click at [332, 237] on img at bounding box center [368, 239] width 86 height 14
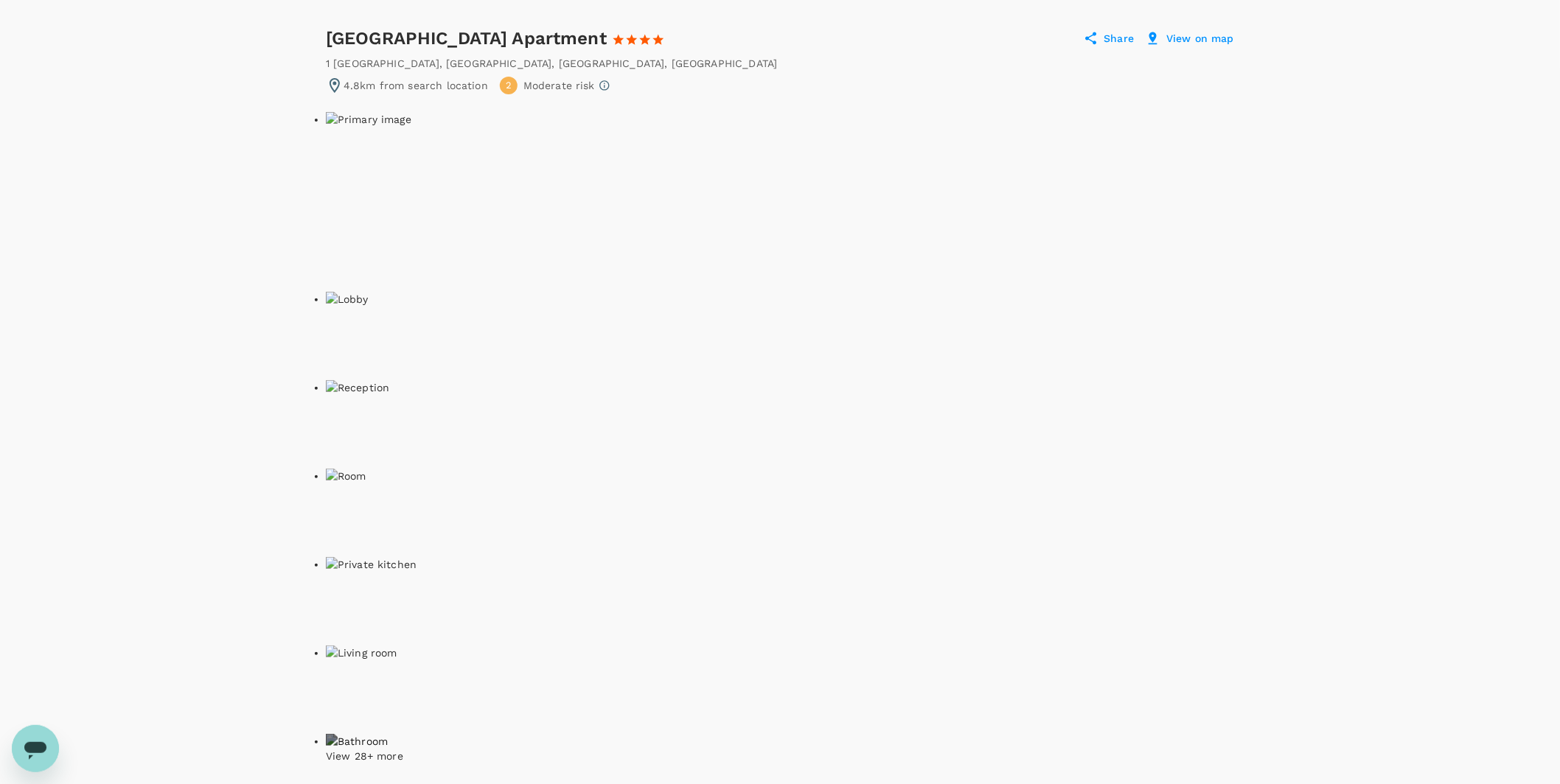
scroll to position [121, 0]
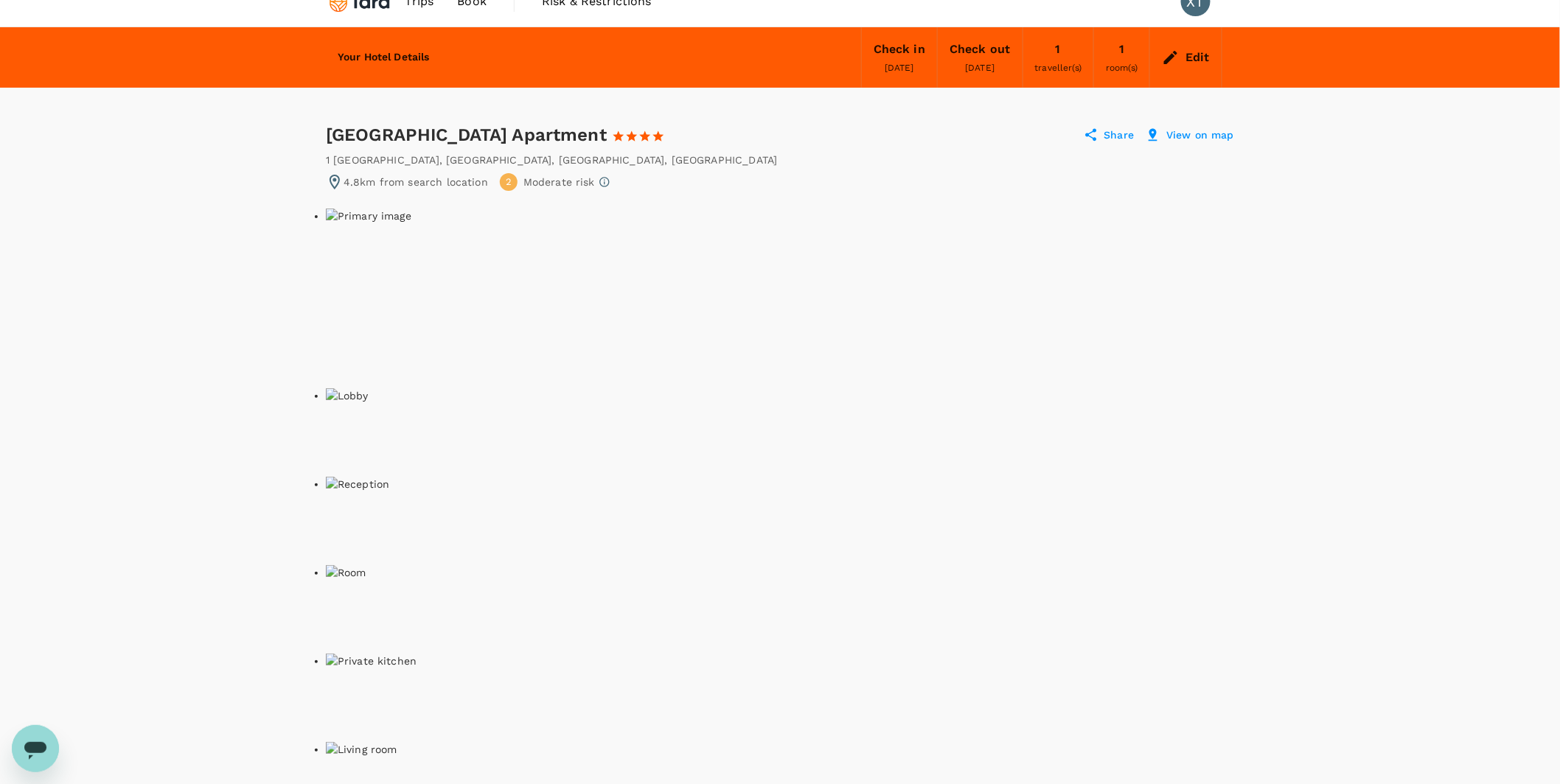
scroll to position [0, 0]
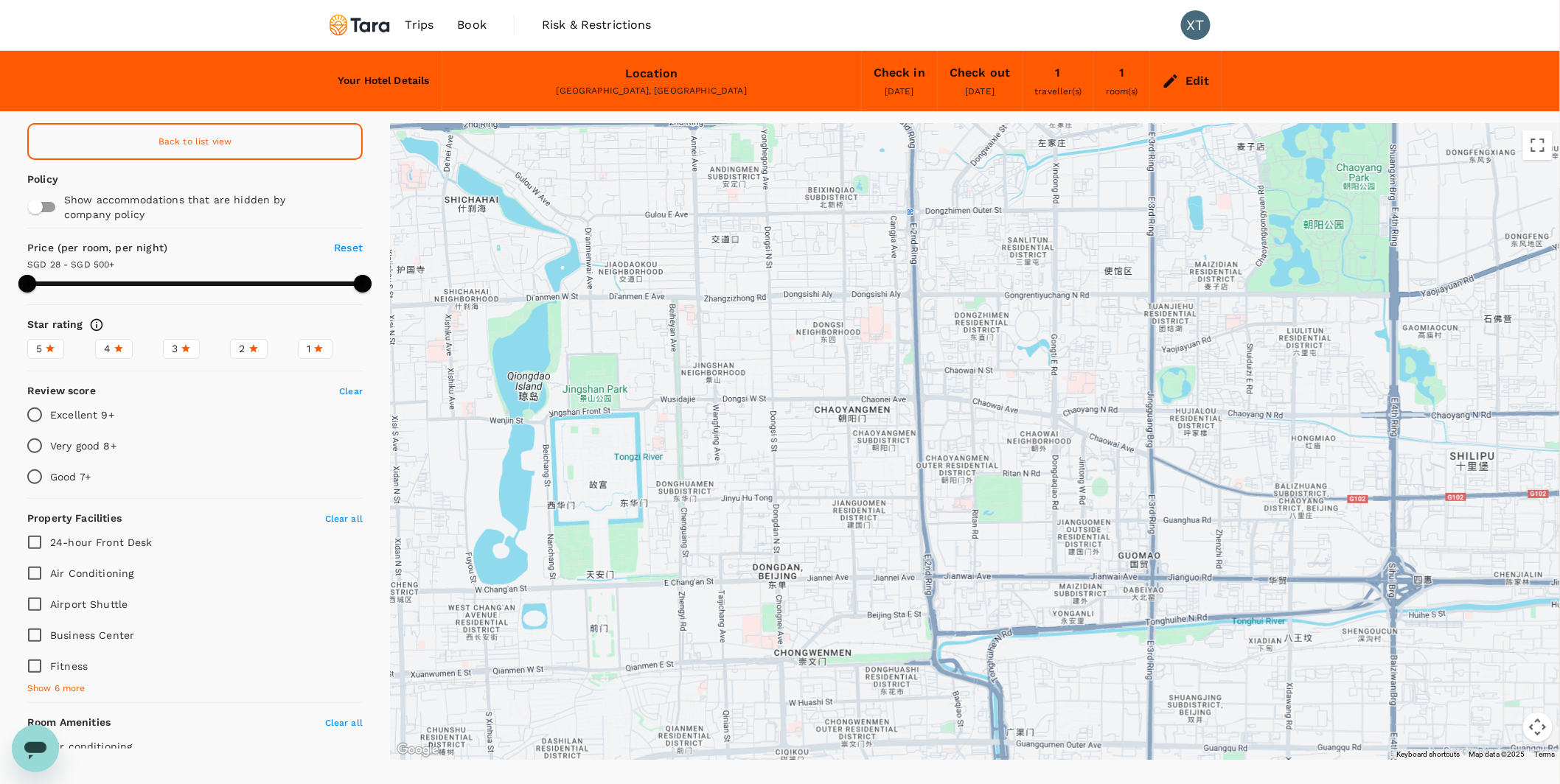
drag, startPoint x: 862, startPoint y: 578, endPoint x: 1004, endPoint y: 354, distance: 265.2
click at [1004, 354] on div at bounding box center [975, 442] width 1170 height 637
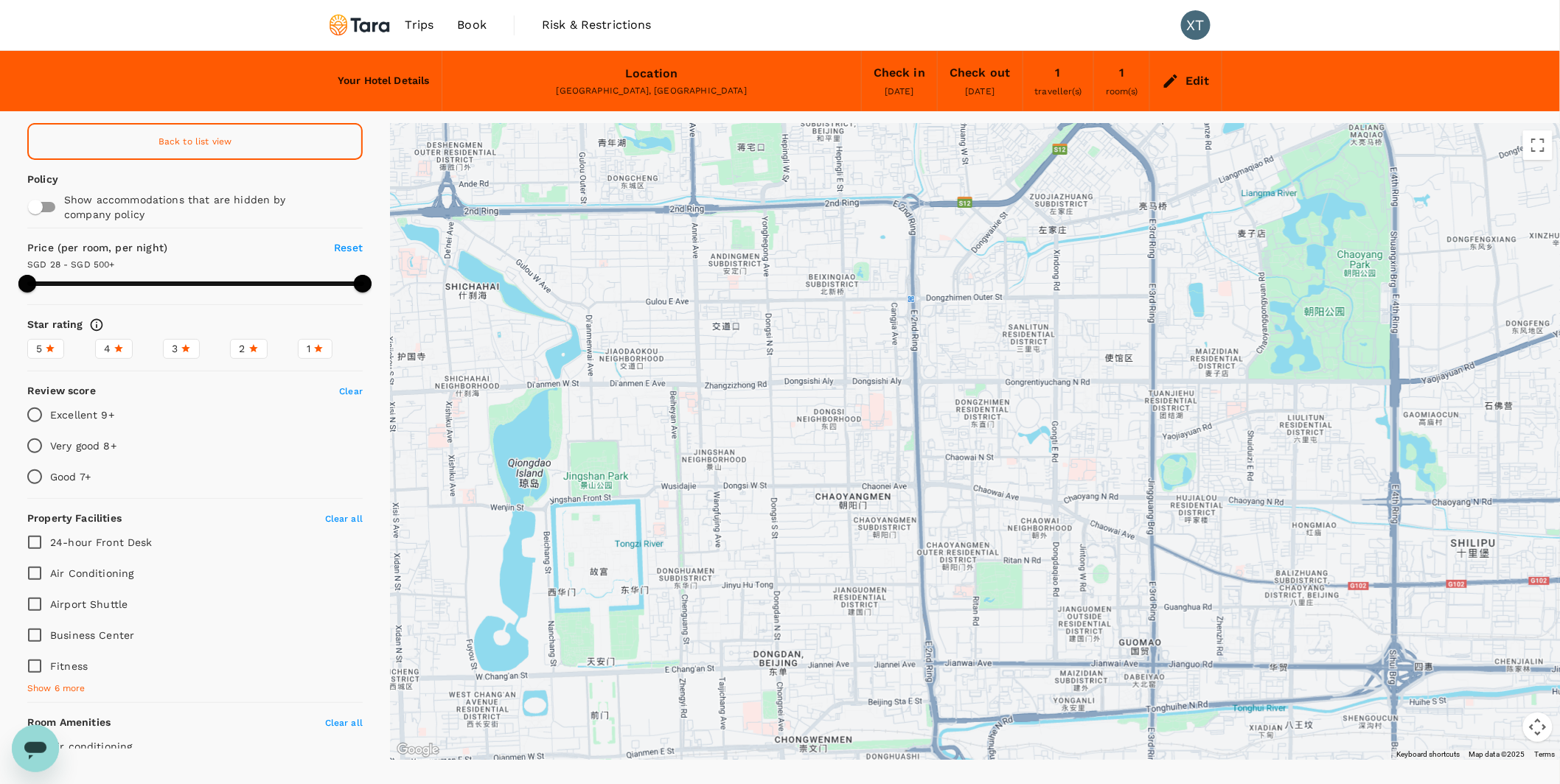
drag, startPoint x: 947, startPoint y: 249, endPoint x: 947, endPoint y: 342, distance: 93.0
click at [947, 342] on div at bounding box center [975, 442] width 1170 height 637
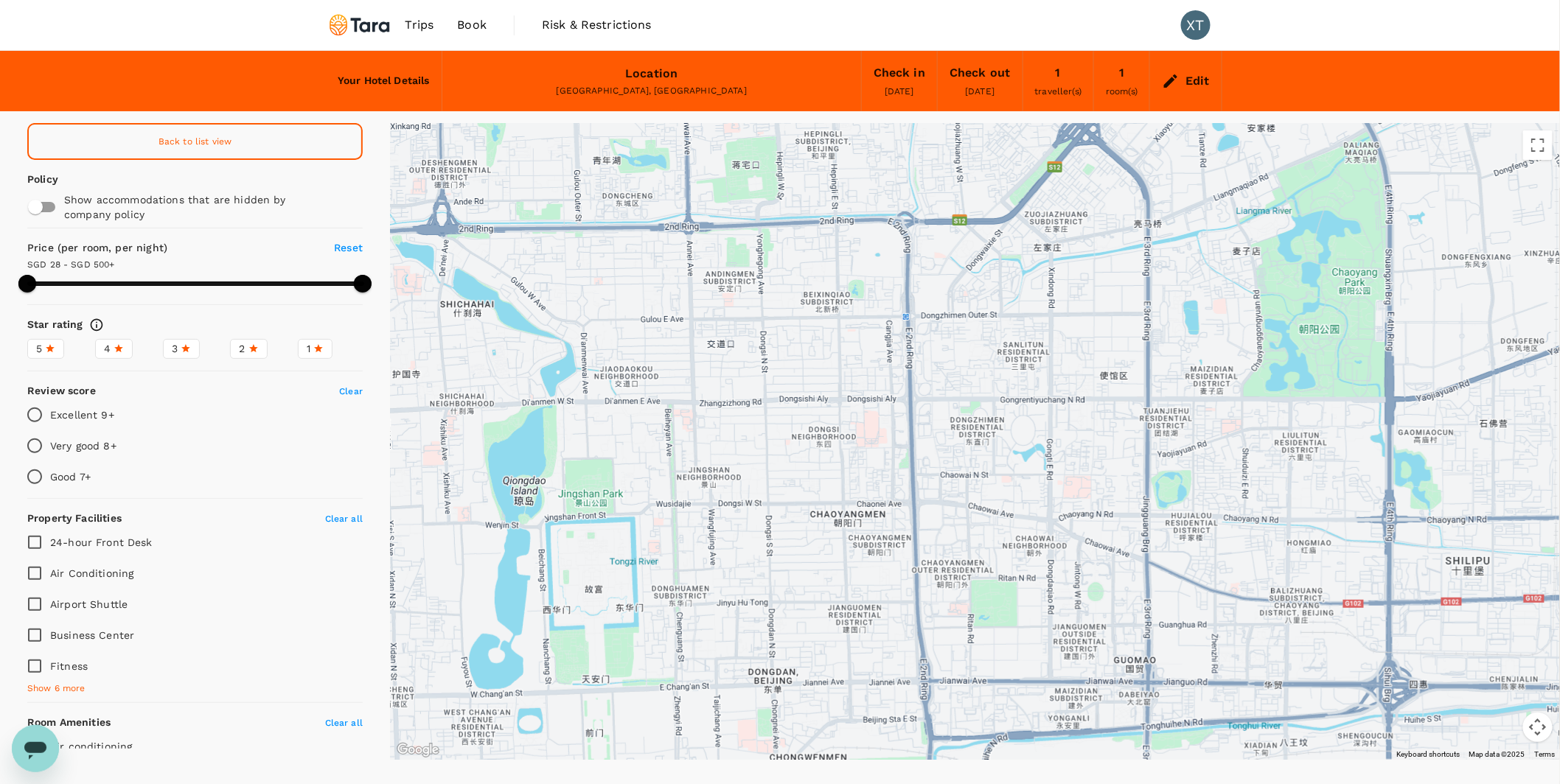
drag, startPoint x: 721, startPoint y: 387, endPoint x: 701, endPoint y: 398, distance: 22.8
click at [695, 398] on icon at bounding box center [695, 398] width 0 height 0
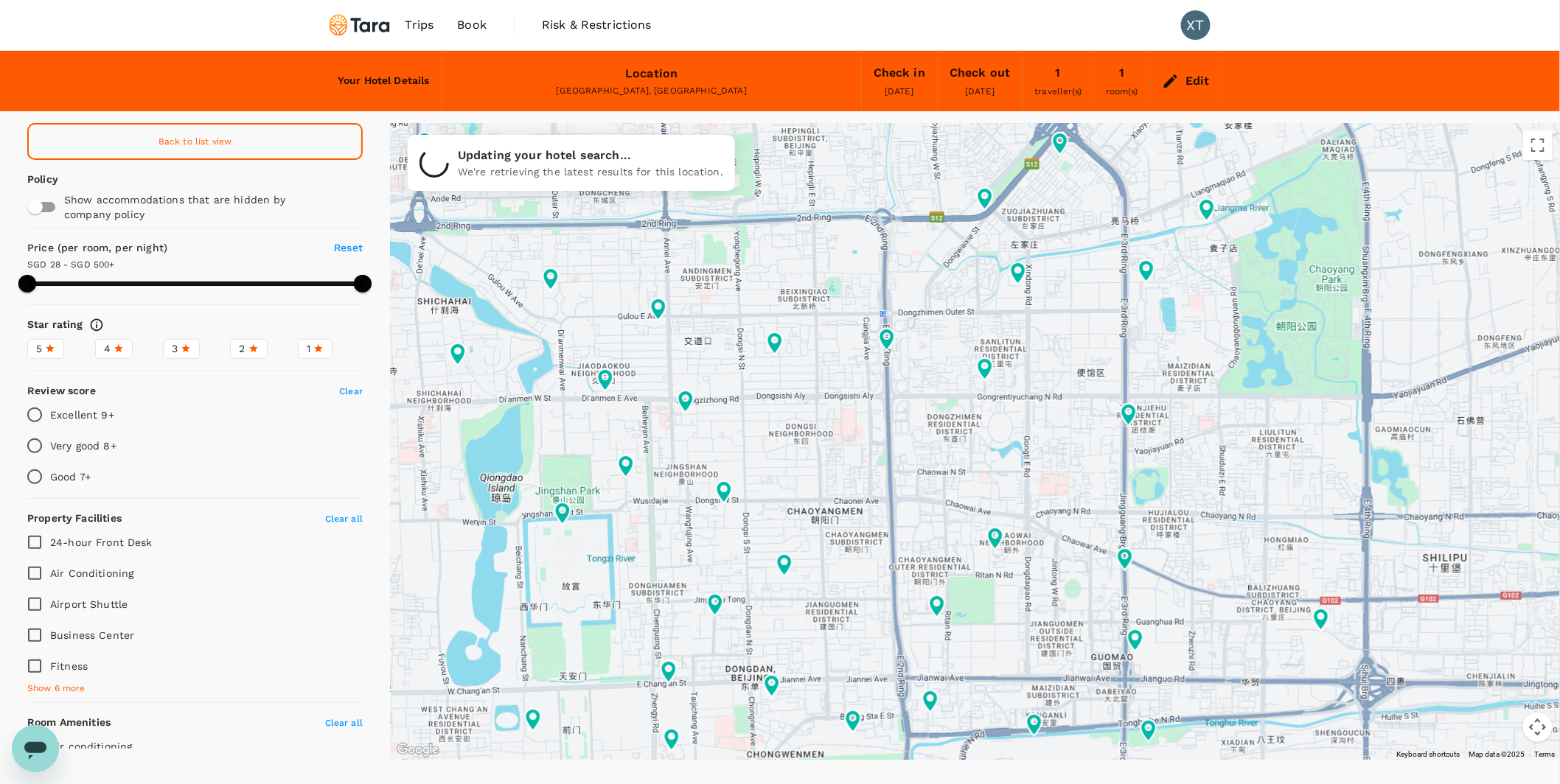
click at [914, 420] on icon at bounding box center [909, 421] width 10 height 14
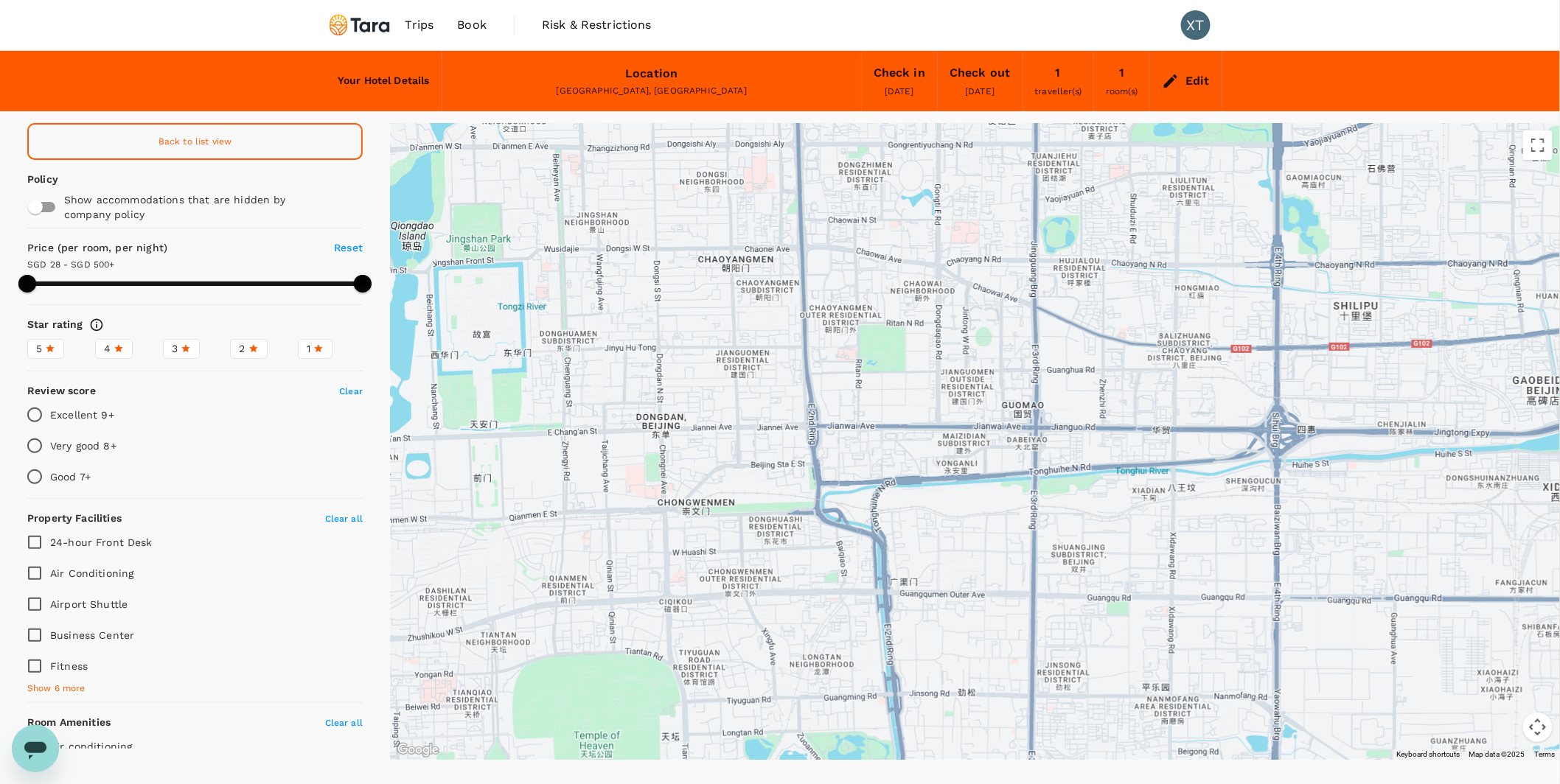
drag, startPoint x: 1067, startPoint y: 601, endPoint x: 977, endPoint y: 347, distance: 269.5
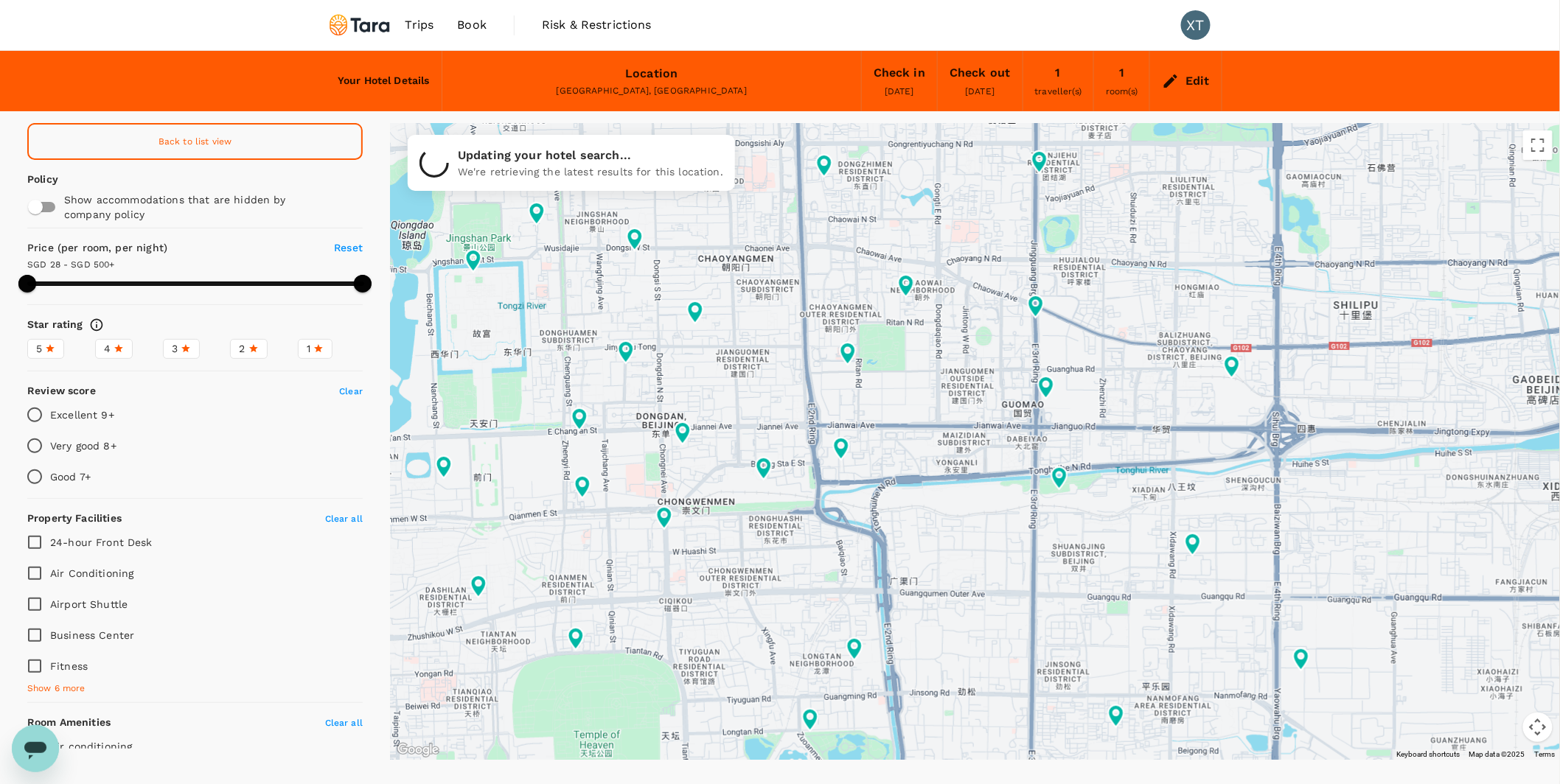
type input "499.86"
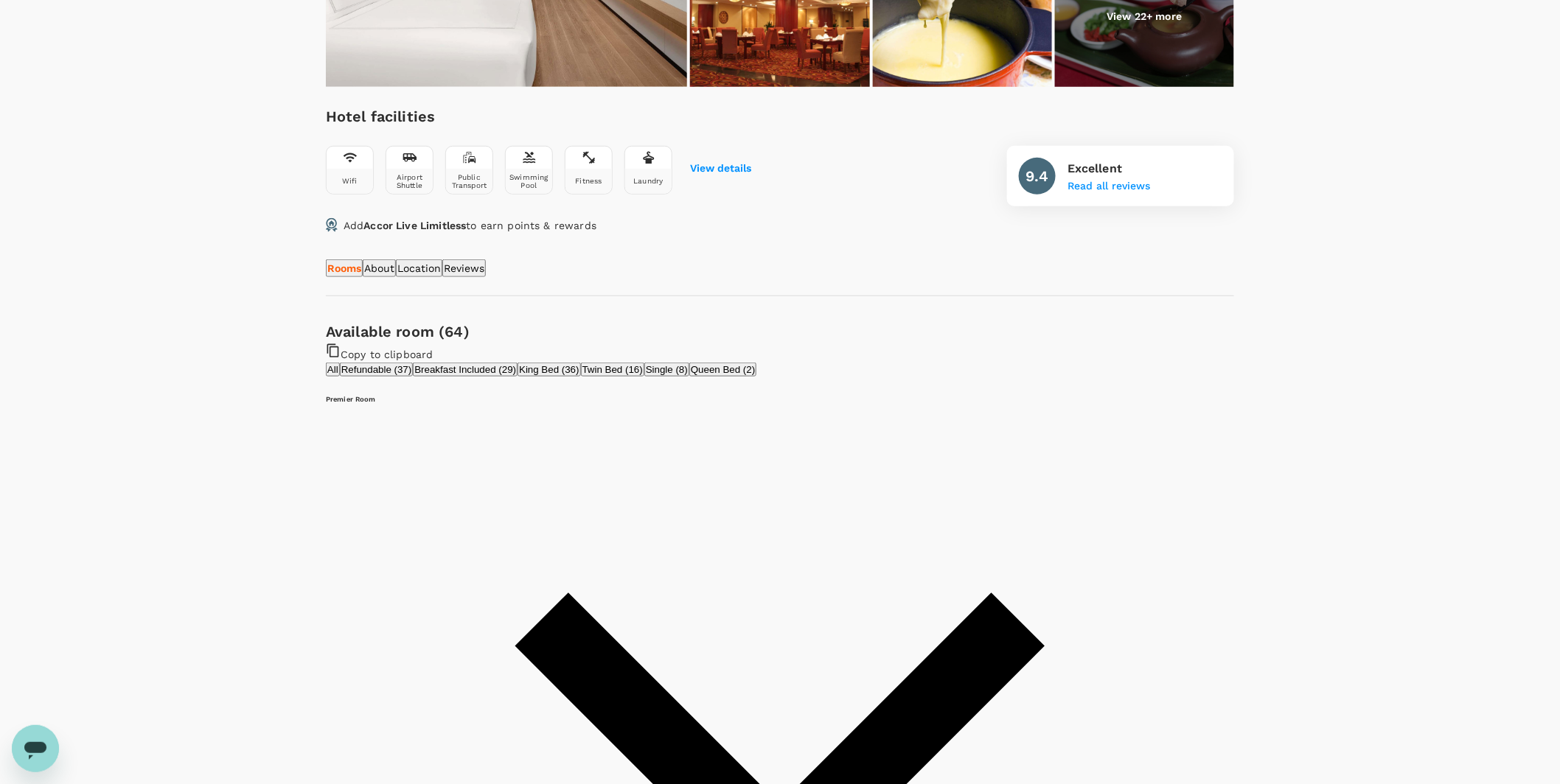
scroll to position [443, 0]
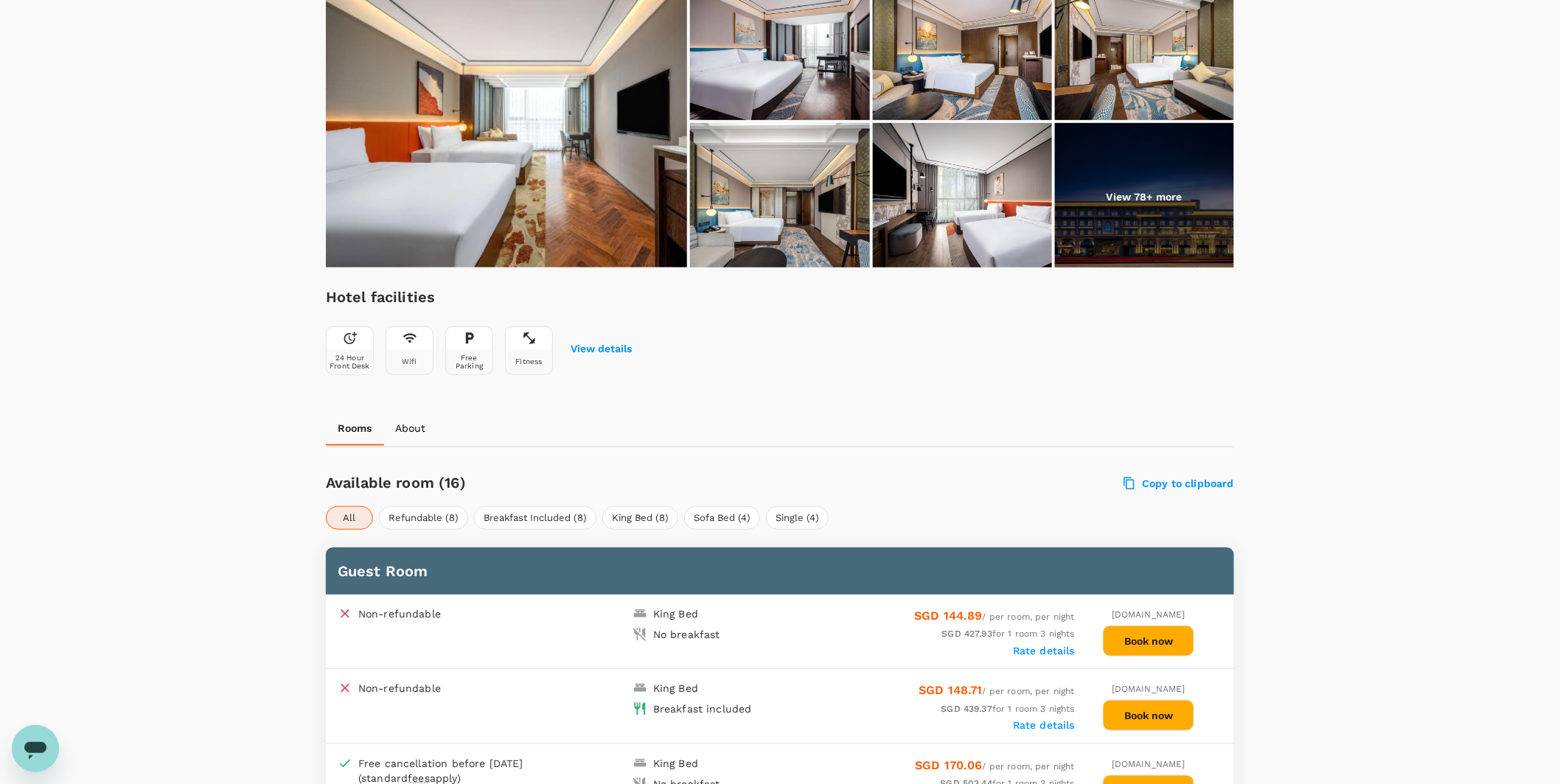
scroll to position [367, 0]
